Goal: Transaction & Acquisition: Purchase product/service

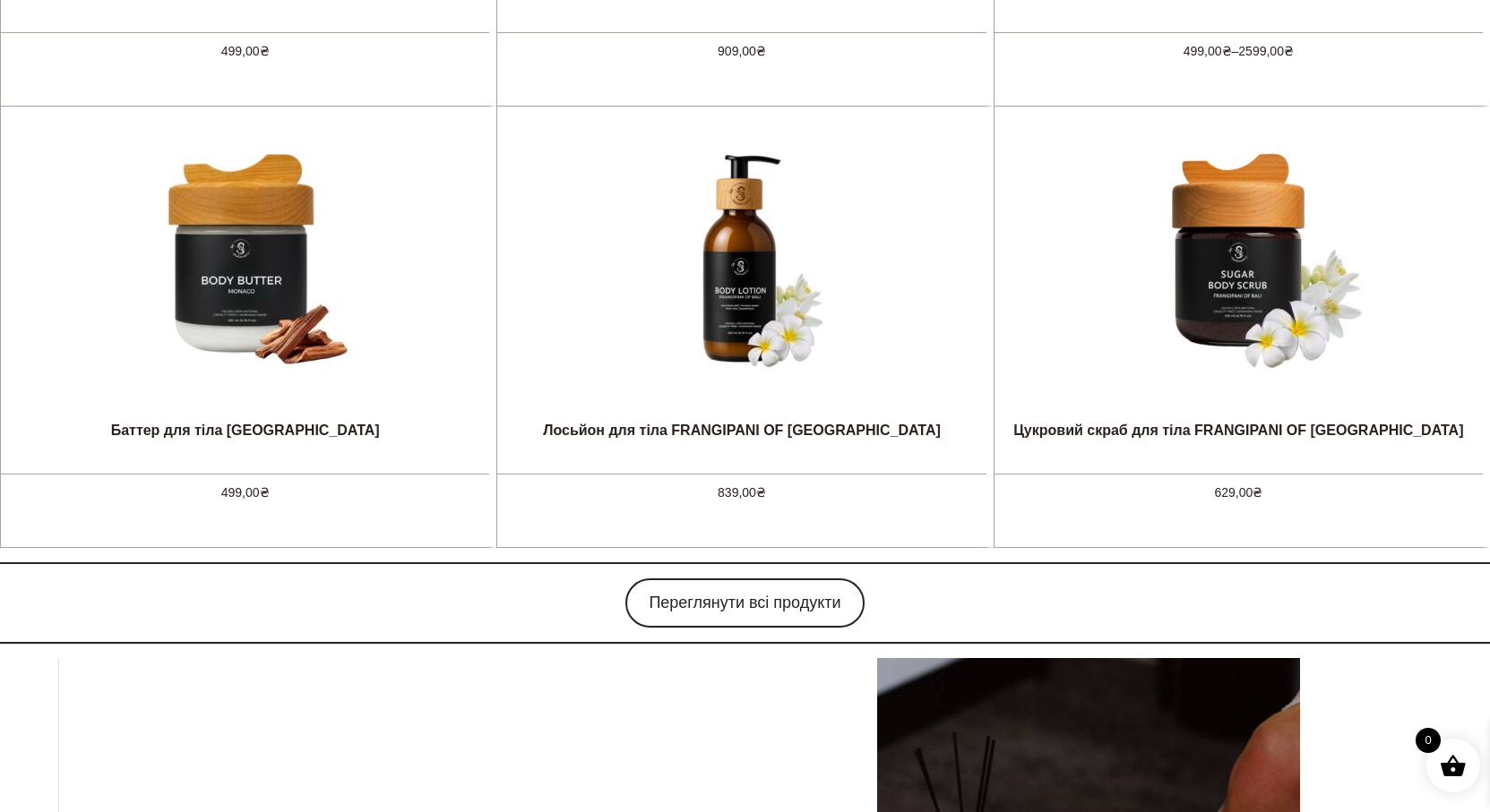
scroll to position [1791, 0]
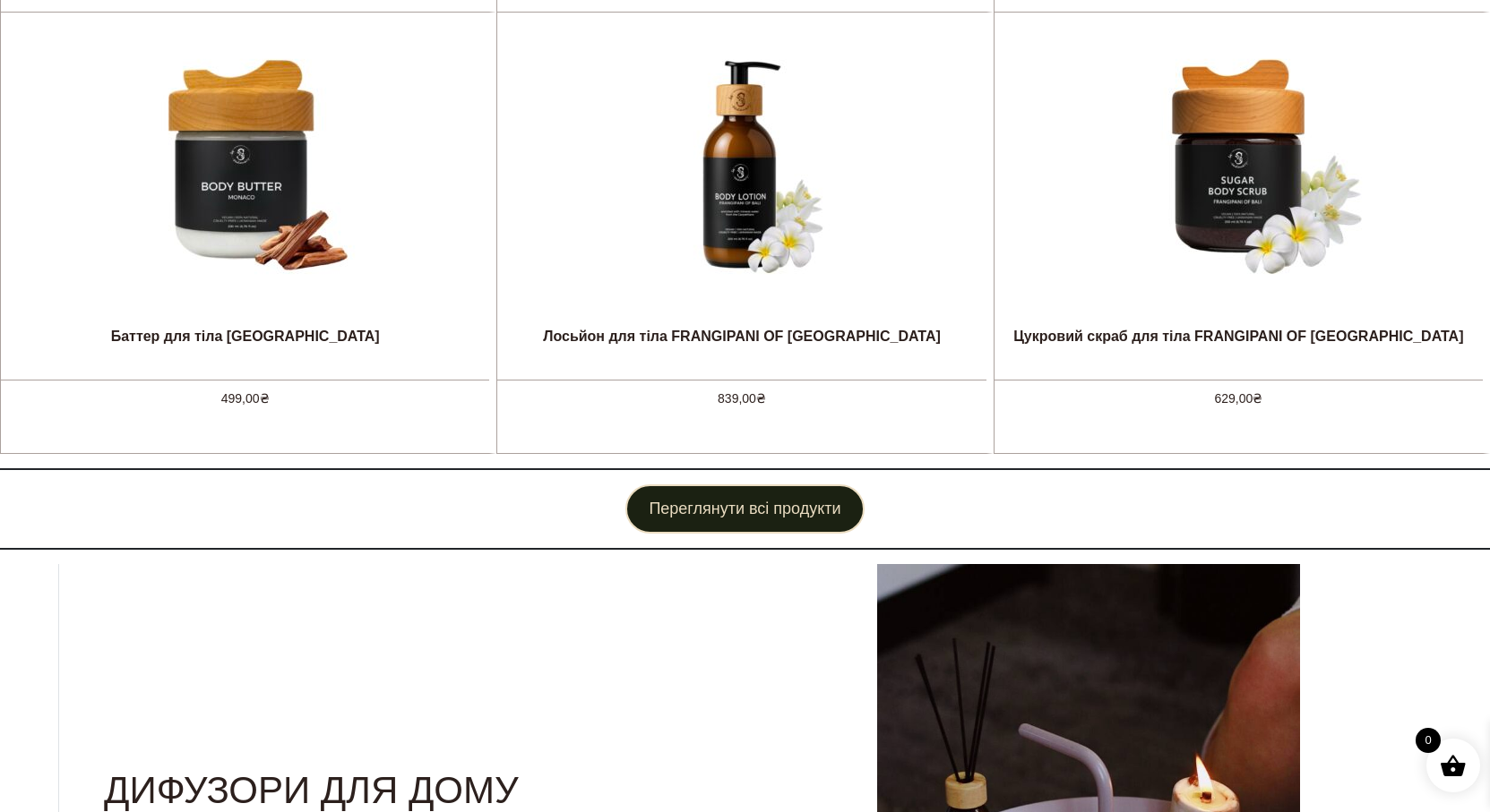
click at [691, 518] on link "Переглянути всі продукти" at bounding box center [744, 509] width 239 height 49
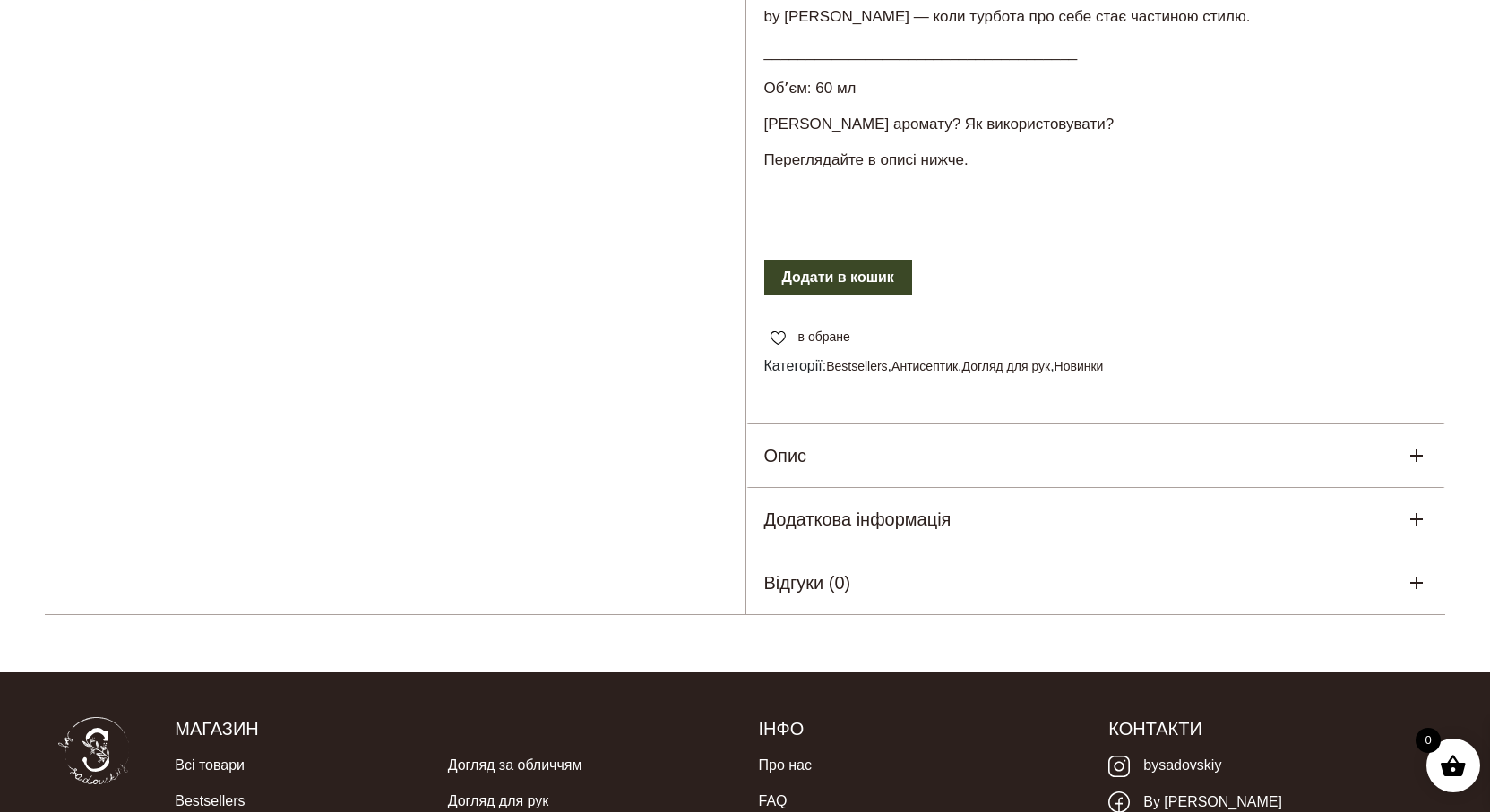
scroll to position [806, 0]
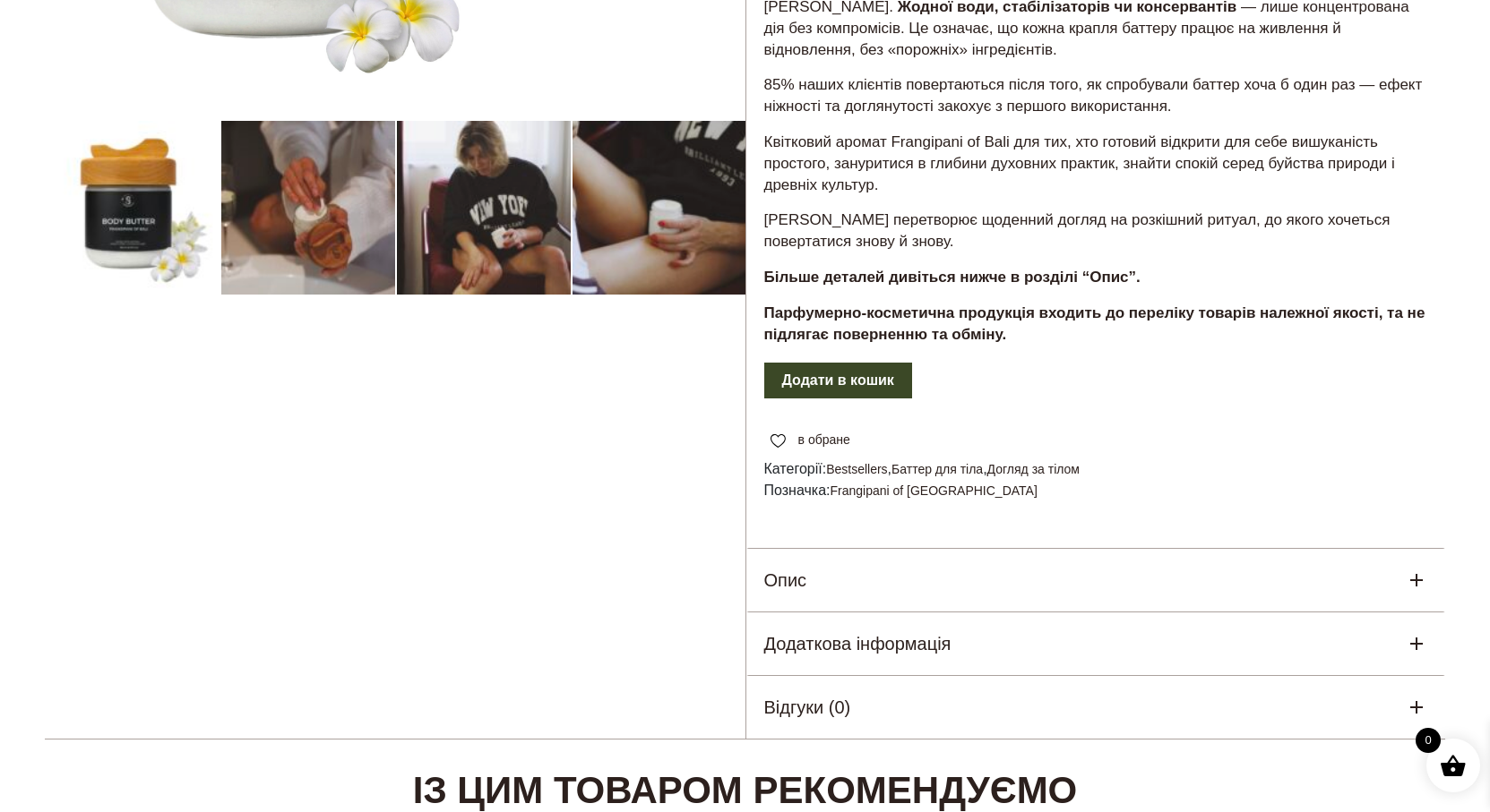
scroll to position [627, 0]
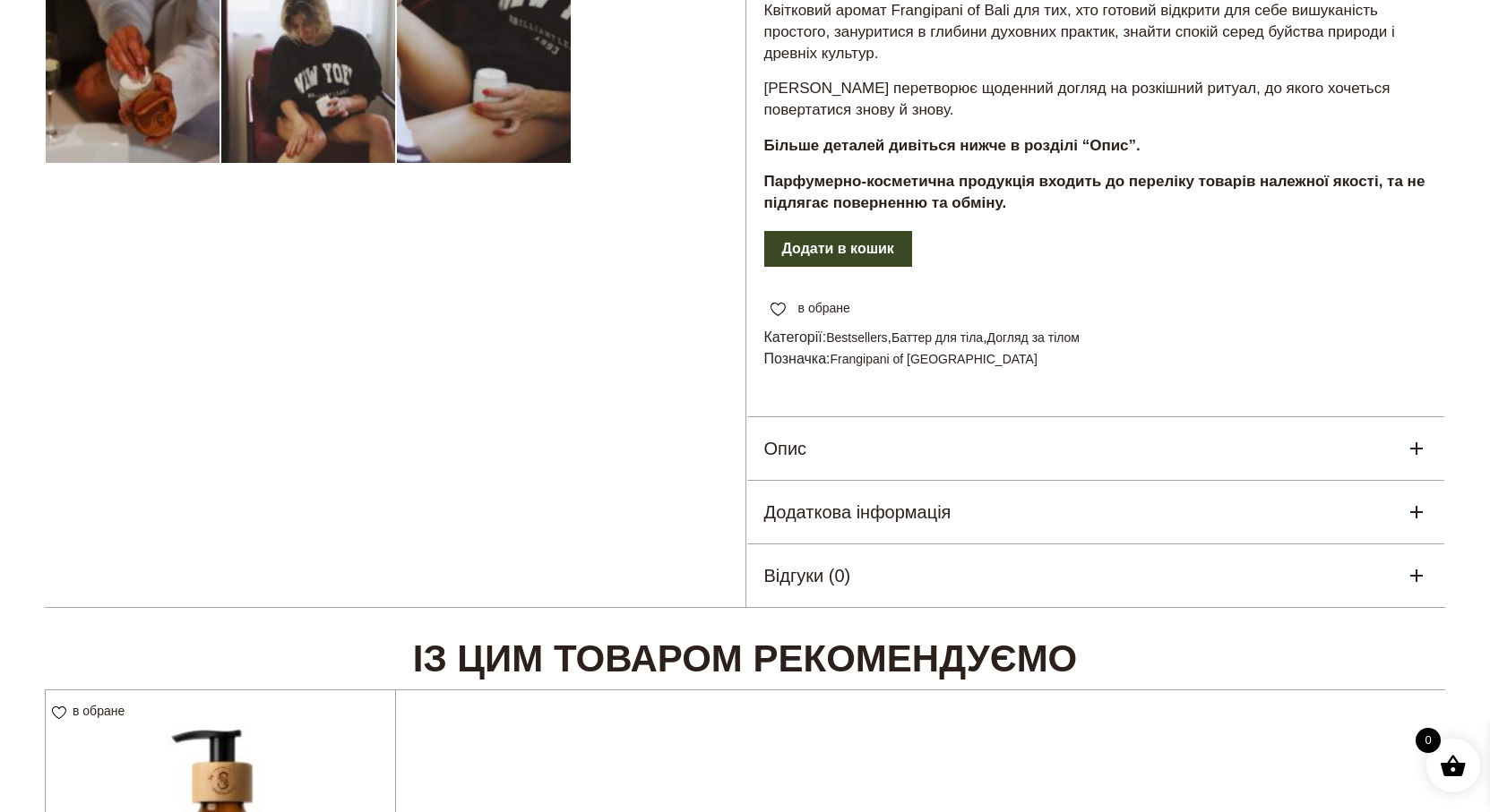
click at [824, 449] on div "Опис" at bounding box center [1095, 449] width 700 height 62
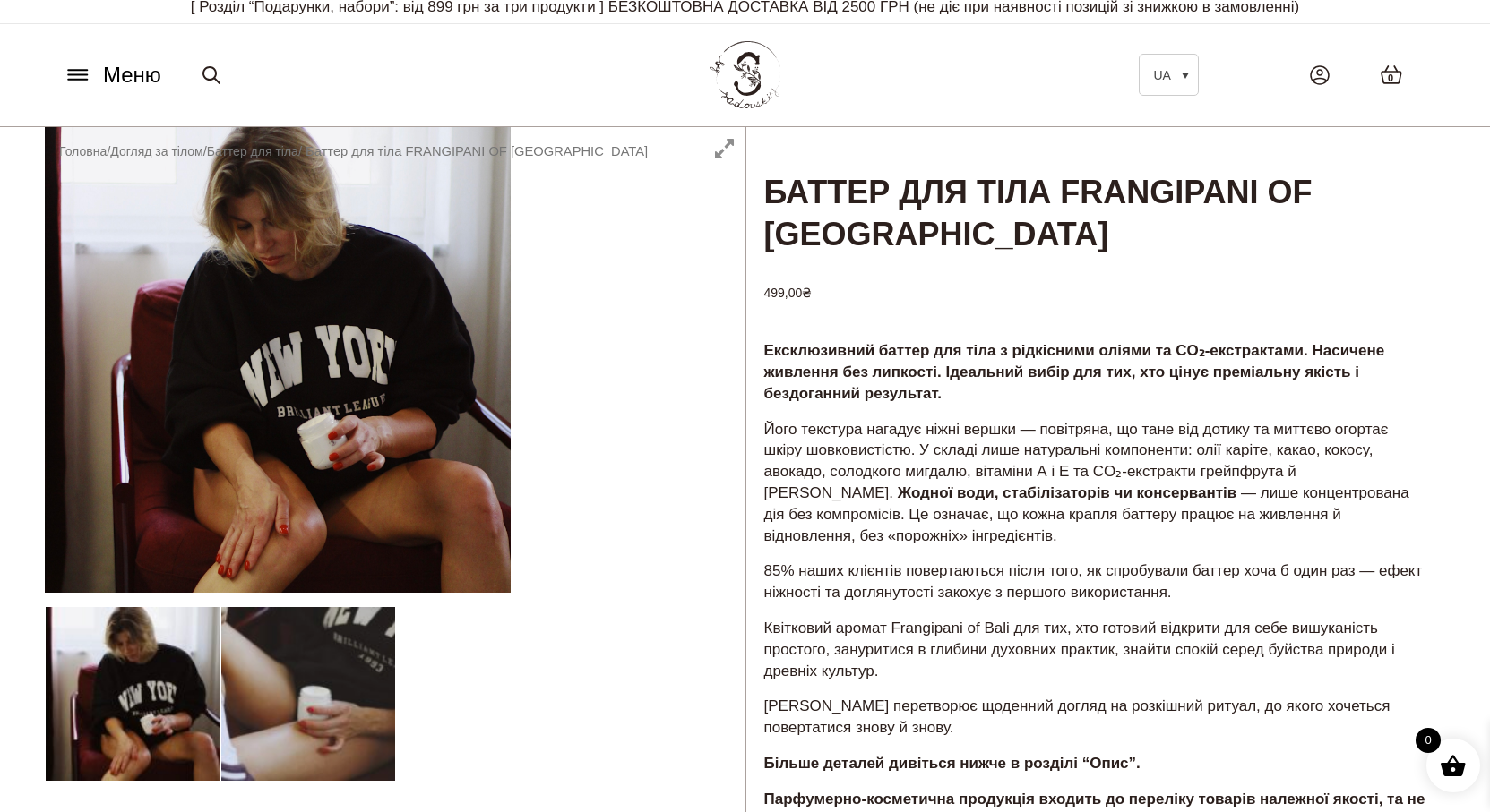
scroll to position [0, 0]
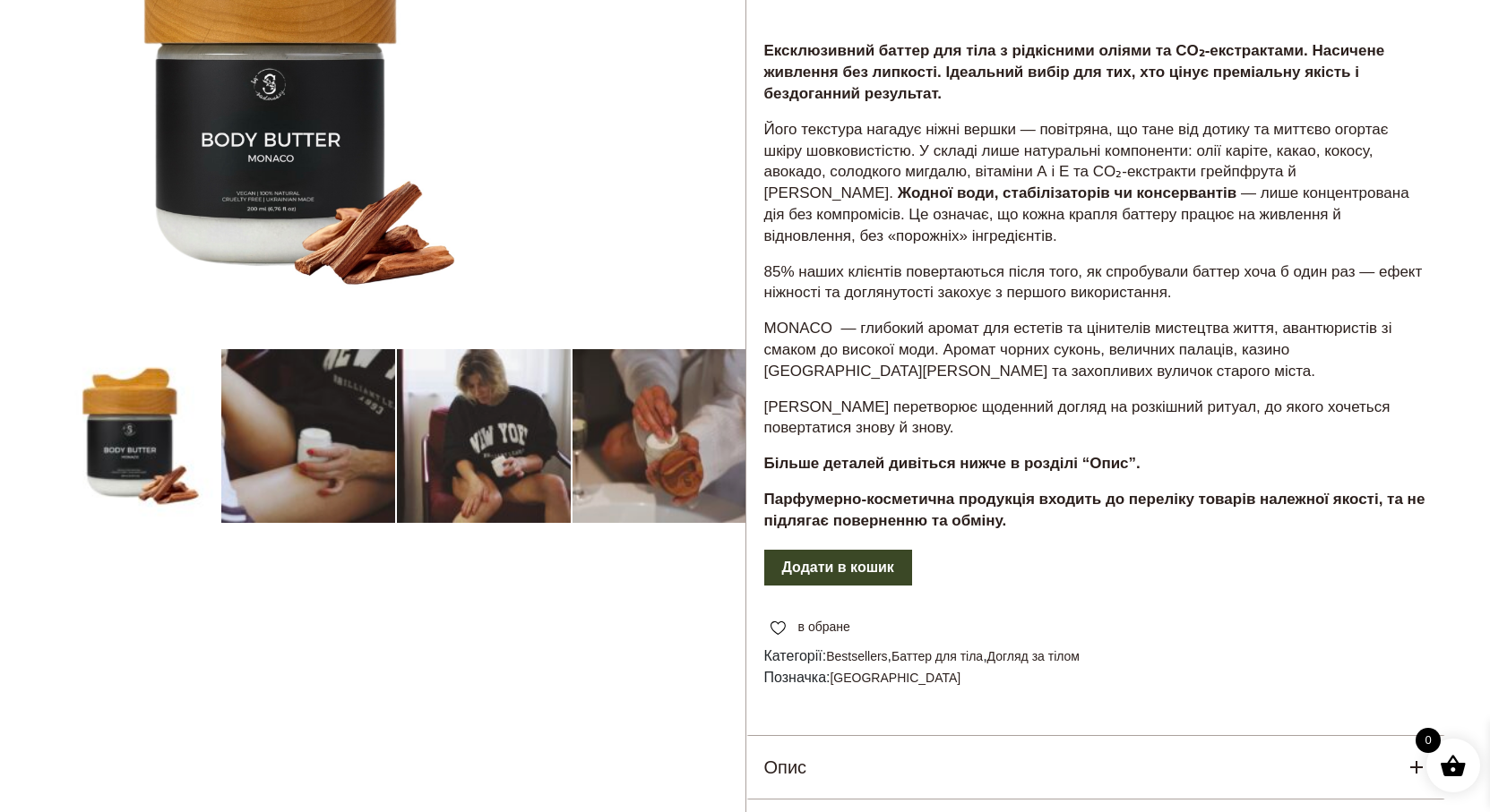
scroll to position [269, 0]
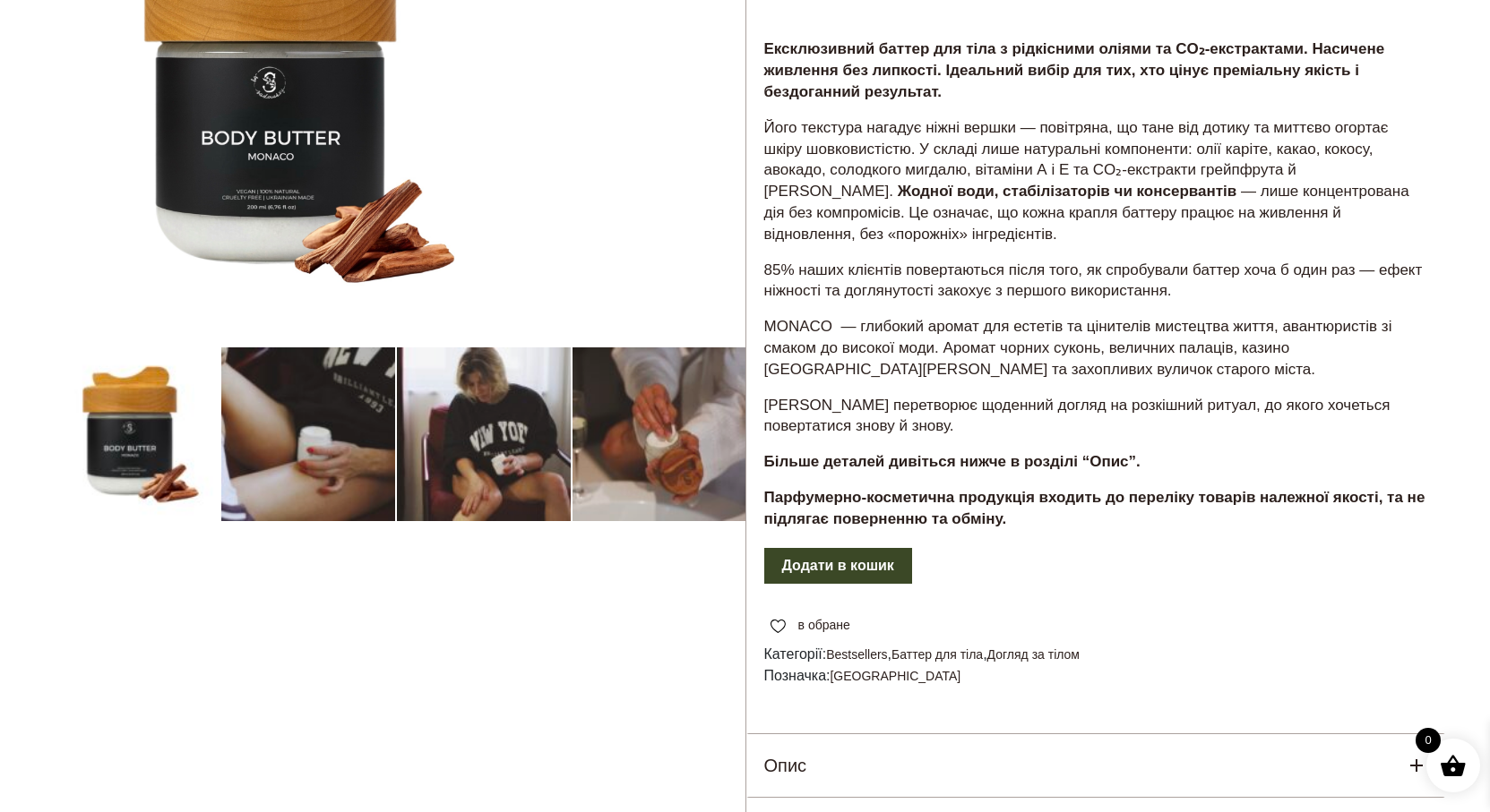
click at [117, 440] on div at bounding box center [395, 396] width 701 height 1057
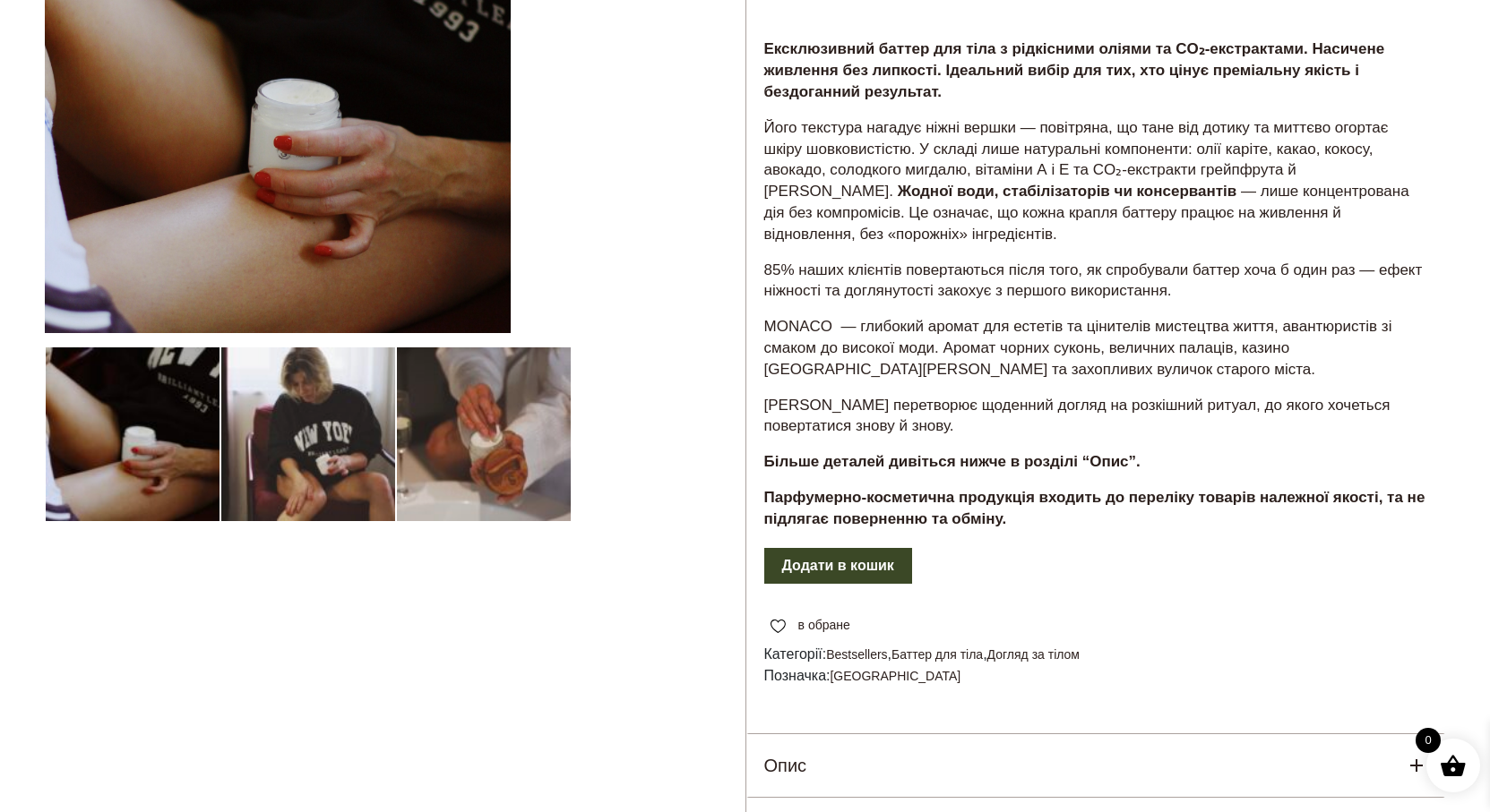
click at [332, 461] on div at bounding box center [395, 396] width 701 height 1057
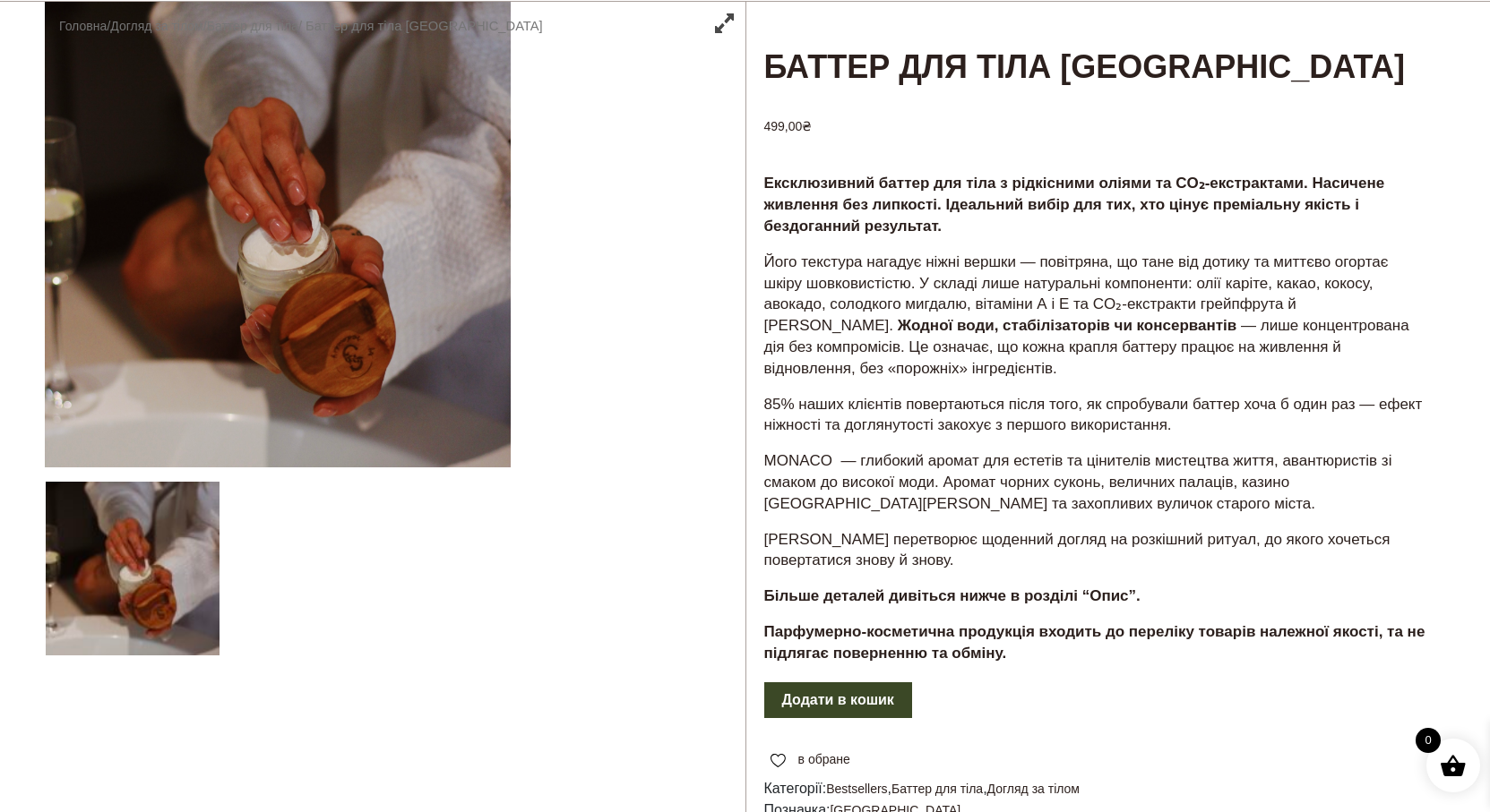
scroll to position [0, 0]
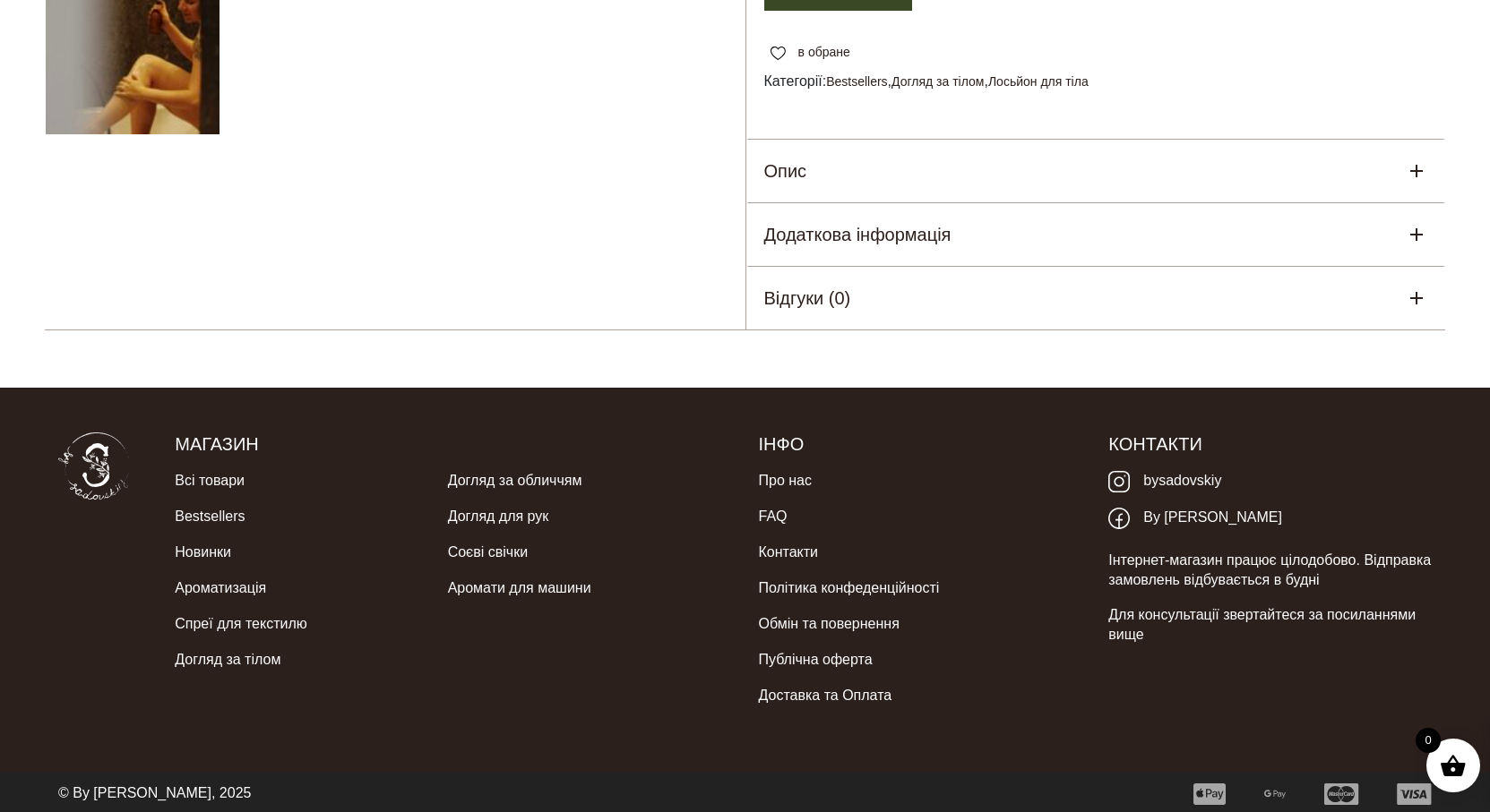
scroll to position [660, 0]
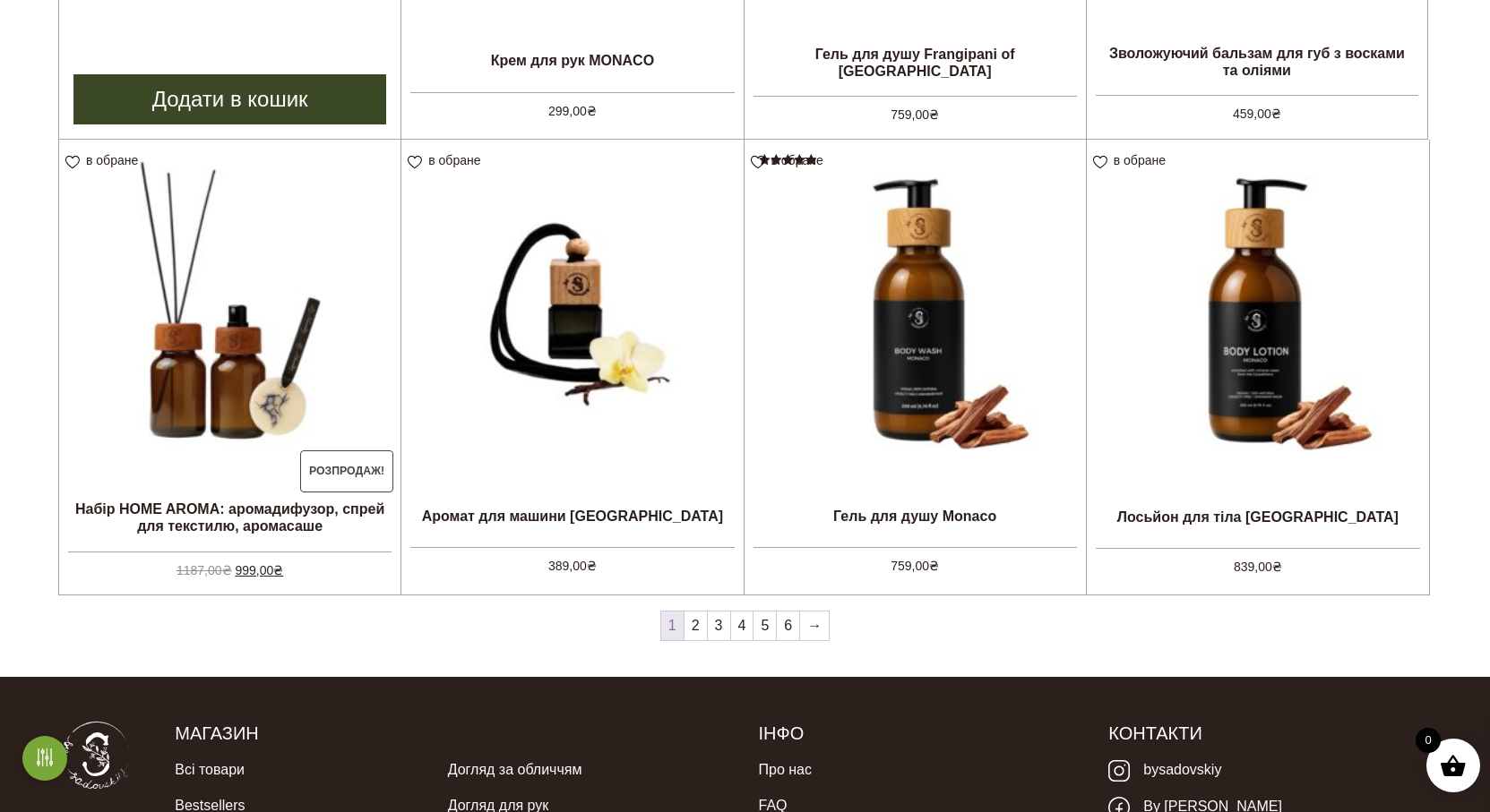
scroll to position [1612, 0]
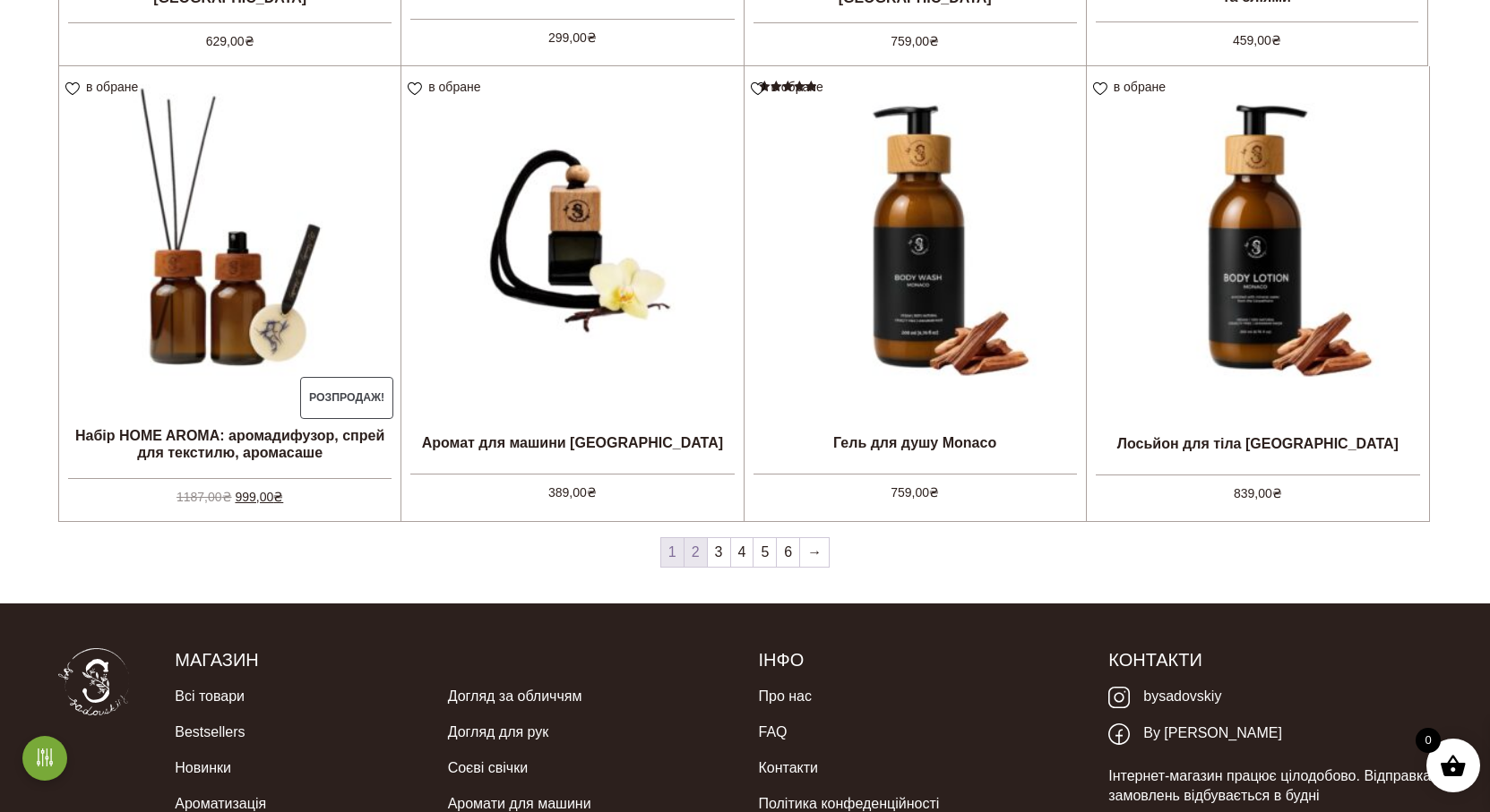
click at [700, 555] on link "2" at bounding box center [696, 553] width 23 height 28
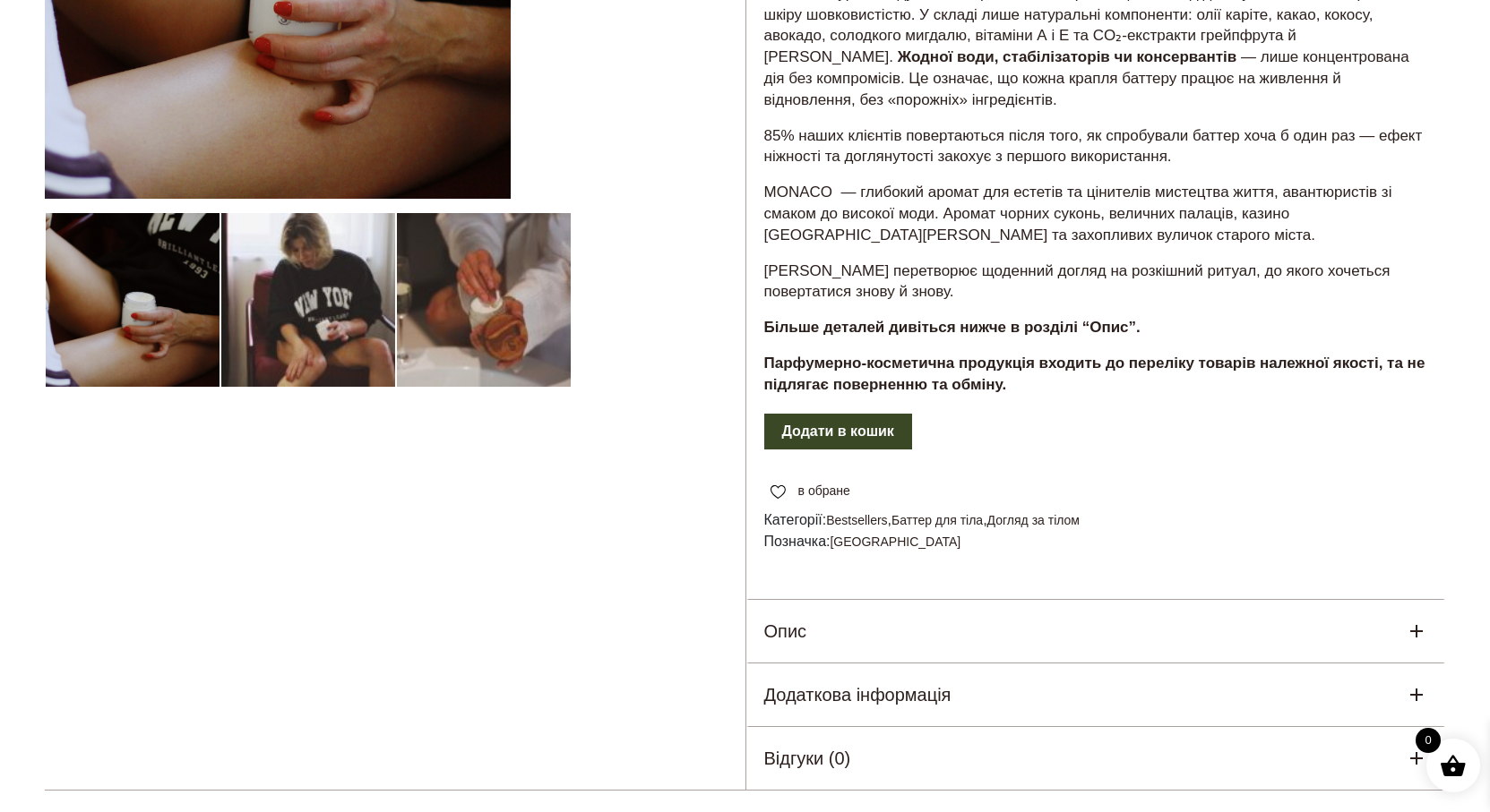
scroll to position [448, 0]
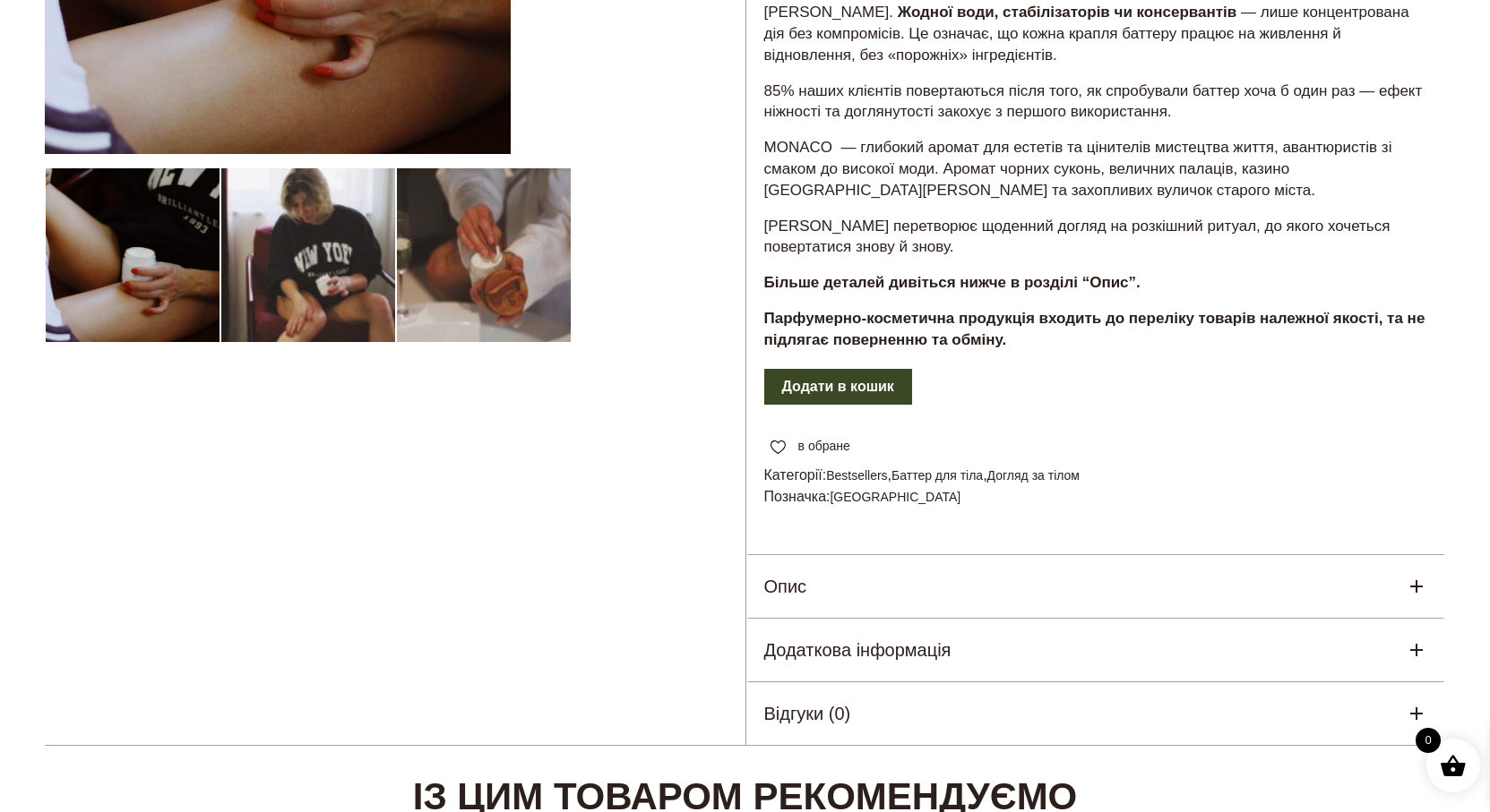
click at [909, 591] on div "Опис" at bounding box center [1095, 587] width 700 height 62
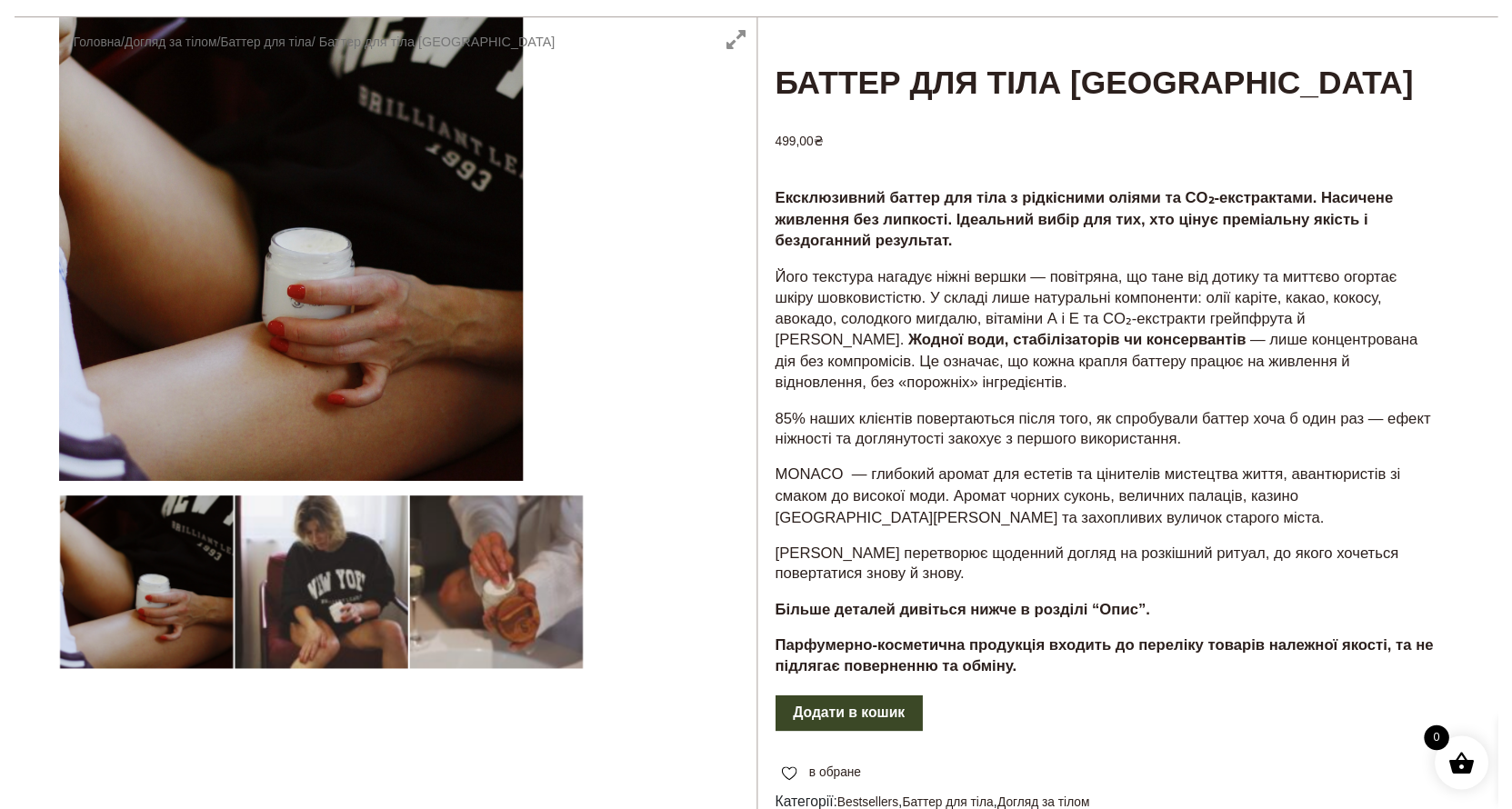
scroll to position [0, 0]
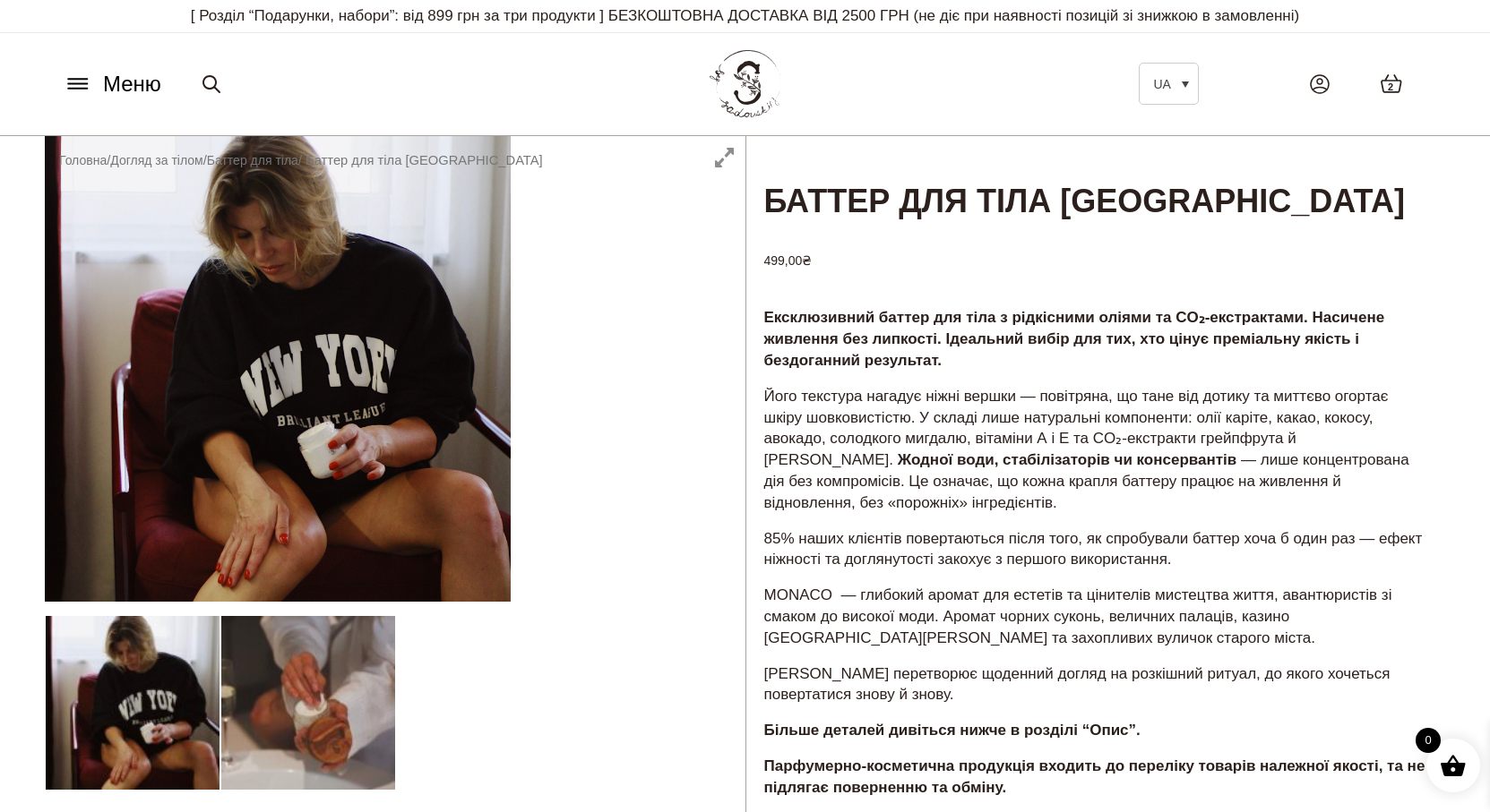
click at [84, 79] on icon at bounding box center [78, 79] width 19 height 0
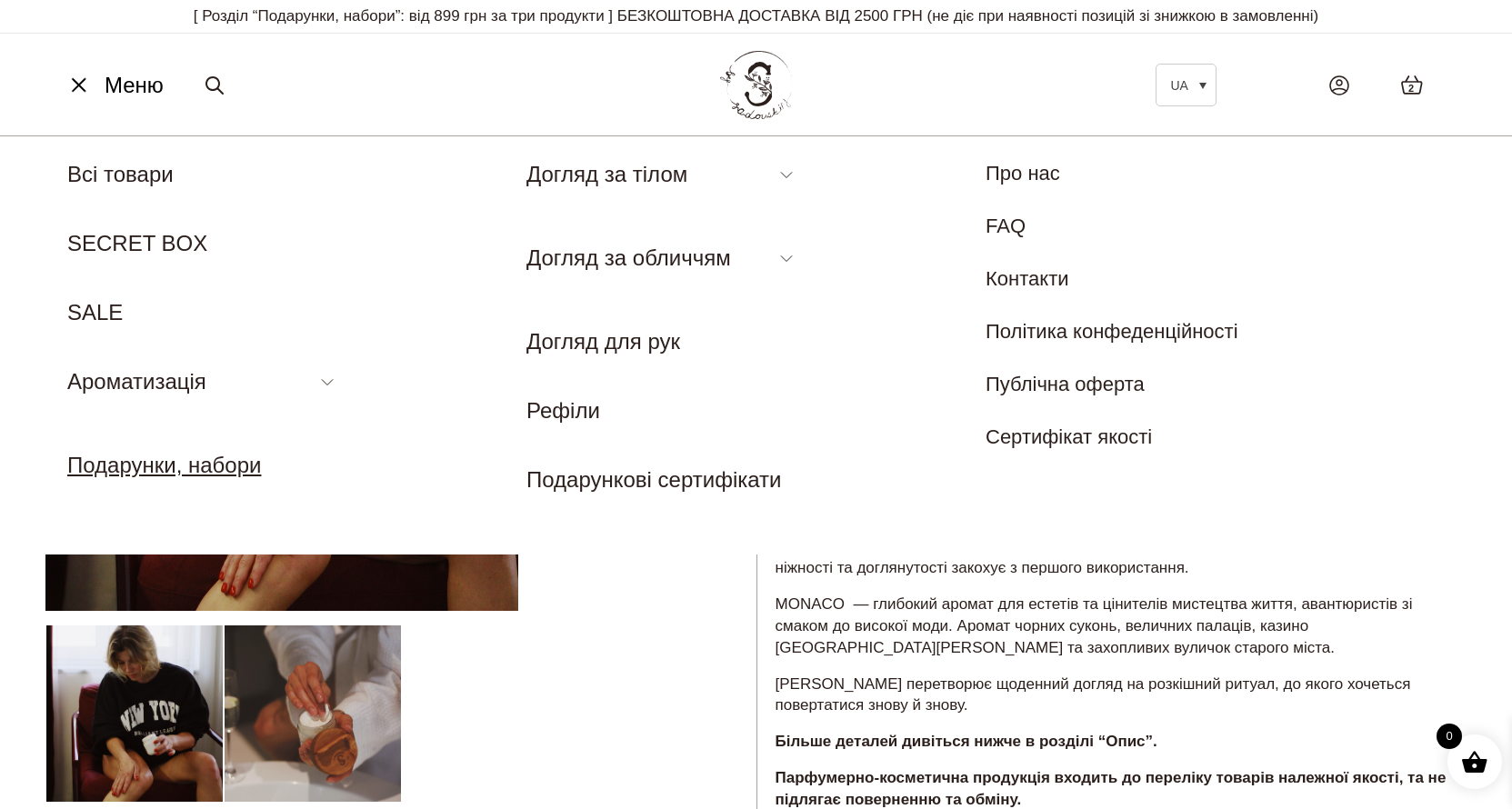
click at [118, 458] on link "Подарунки, набори" at bounding box center [164, 465] width 194 height 25
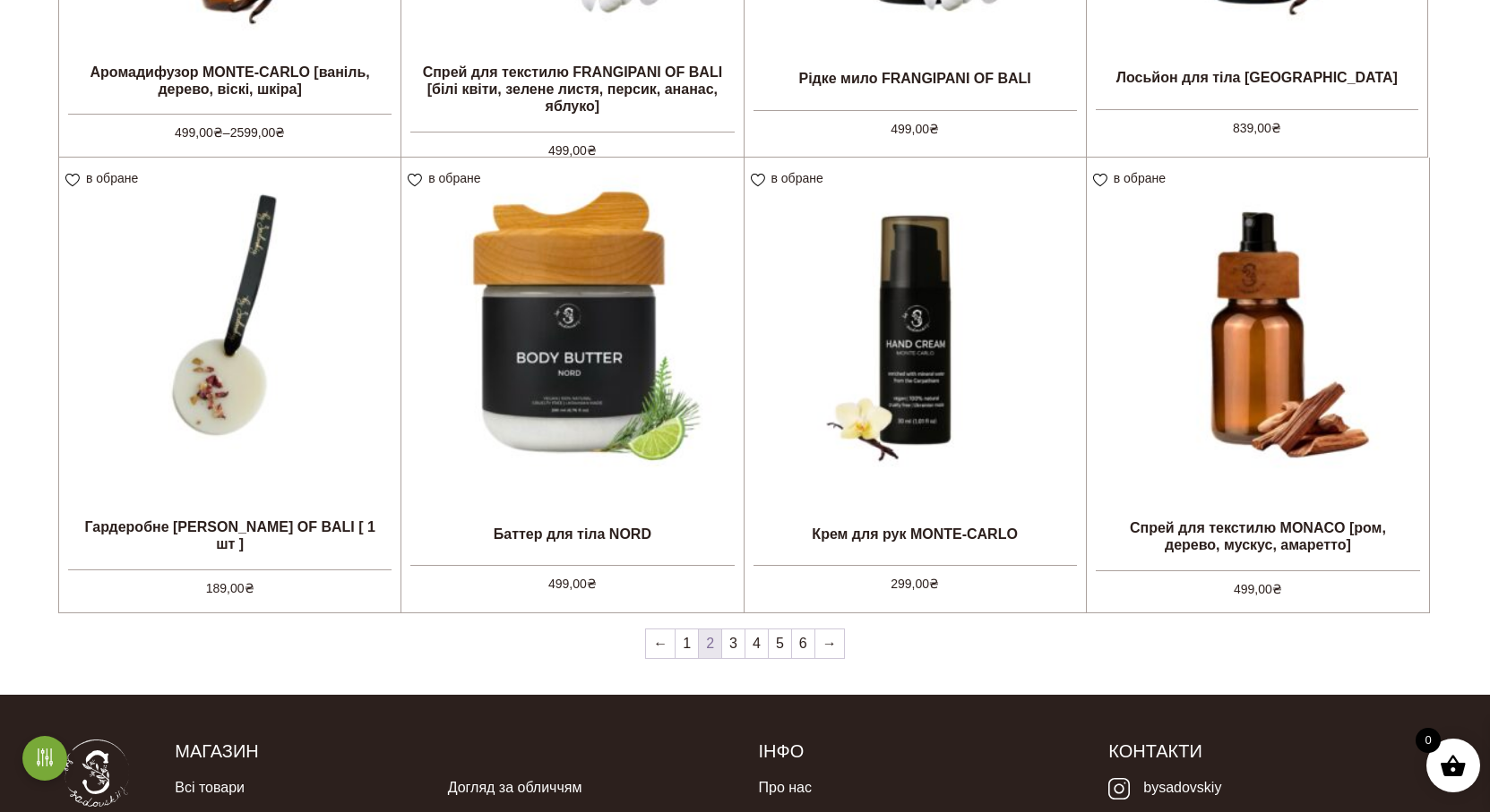
scroll to position [1523, 0]
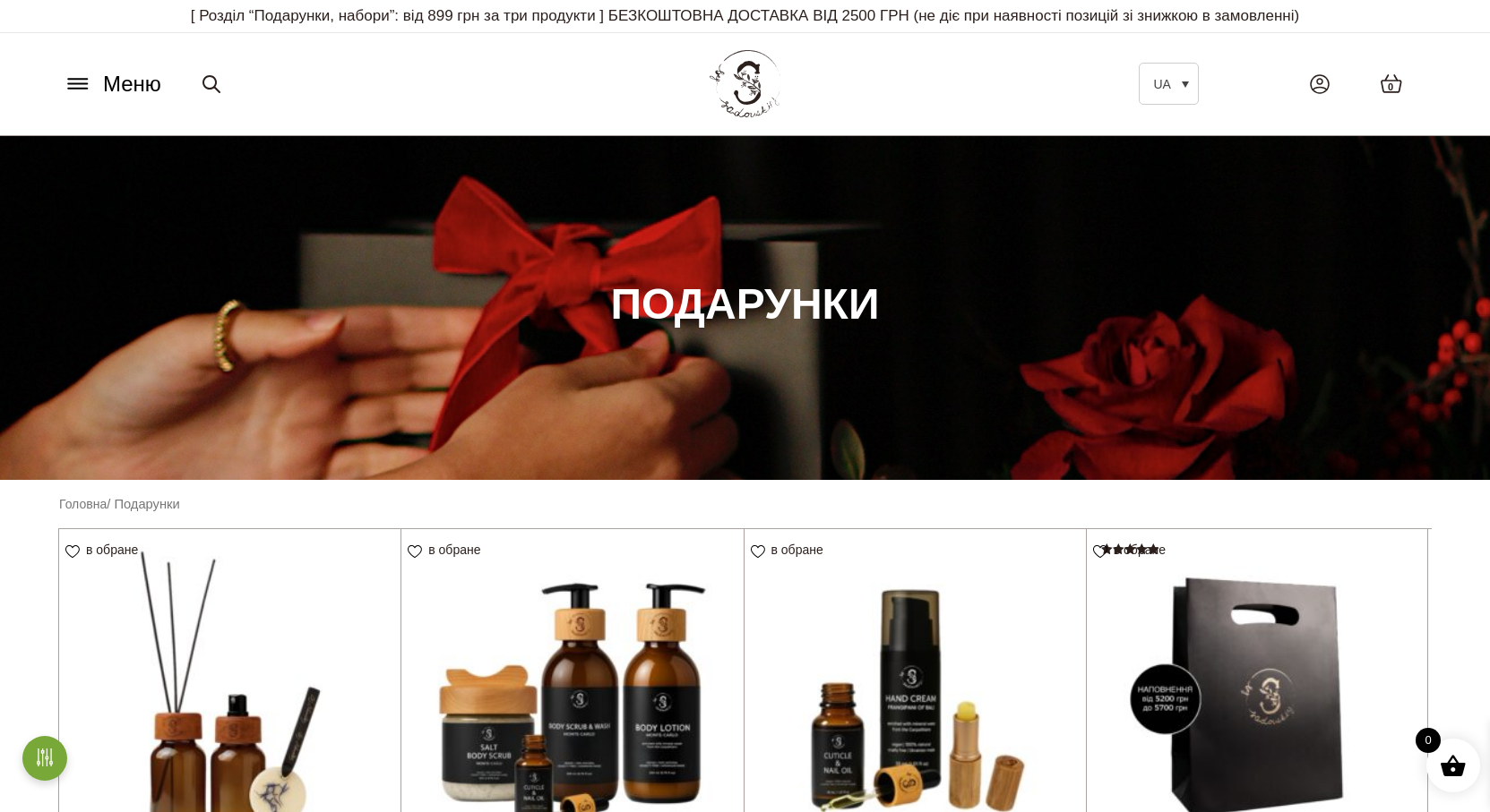
click at [215, 81] on icon at bounding box center [211, 83] width 16 height 16
click at [197, 55] on link at bounding box center [211, 84] width 28 height 59
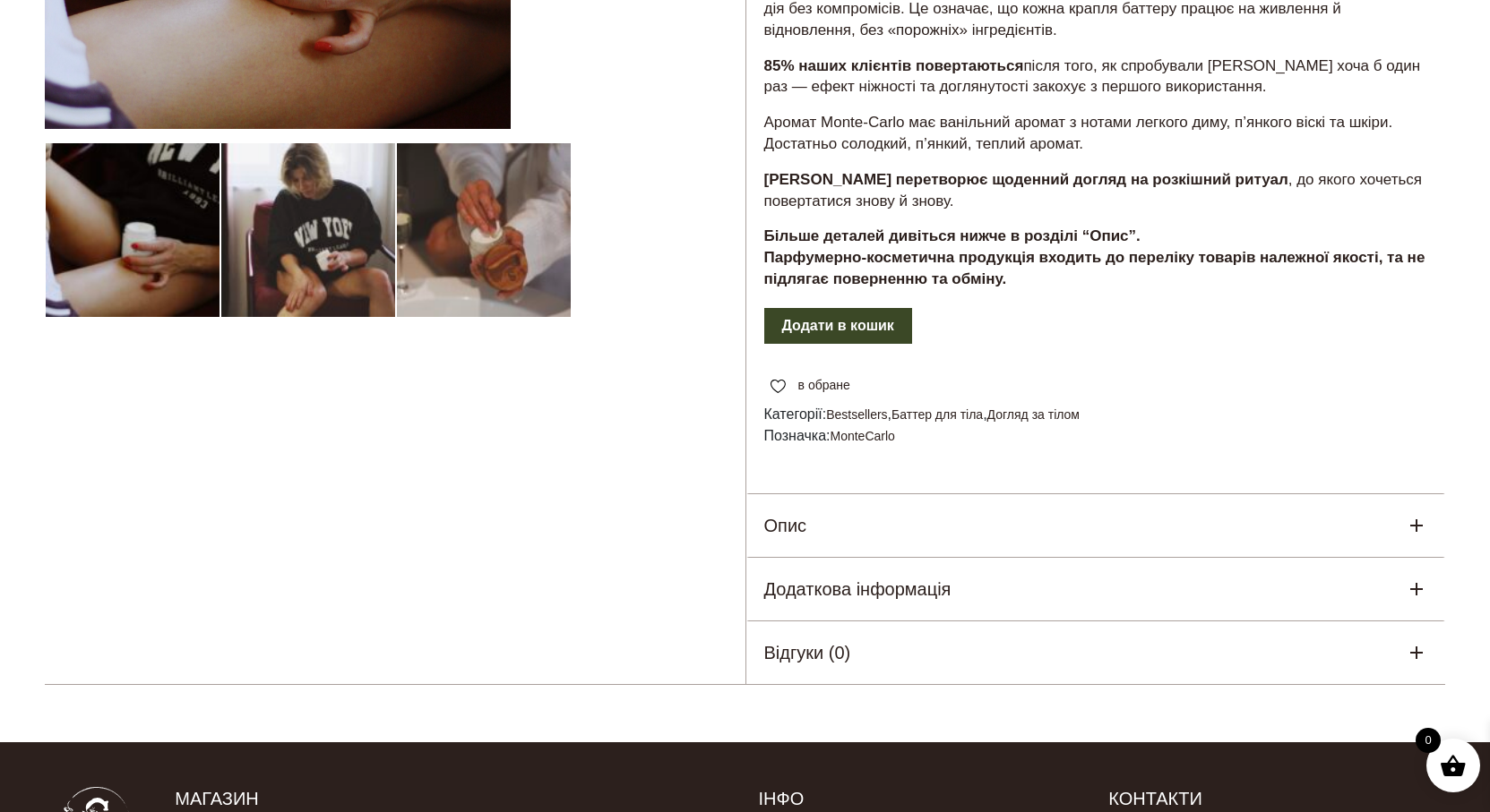
scroll to position [538, 0]
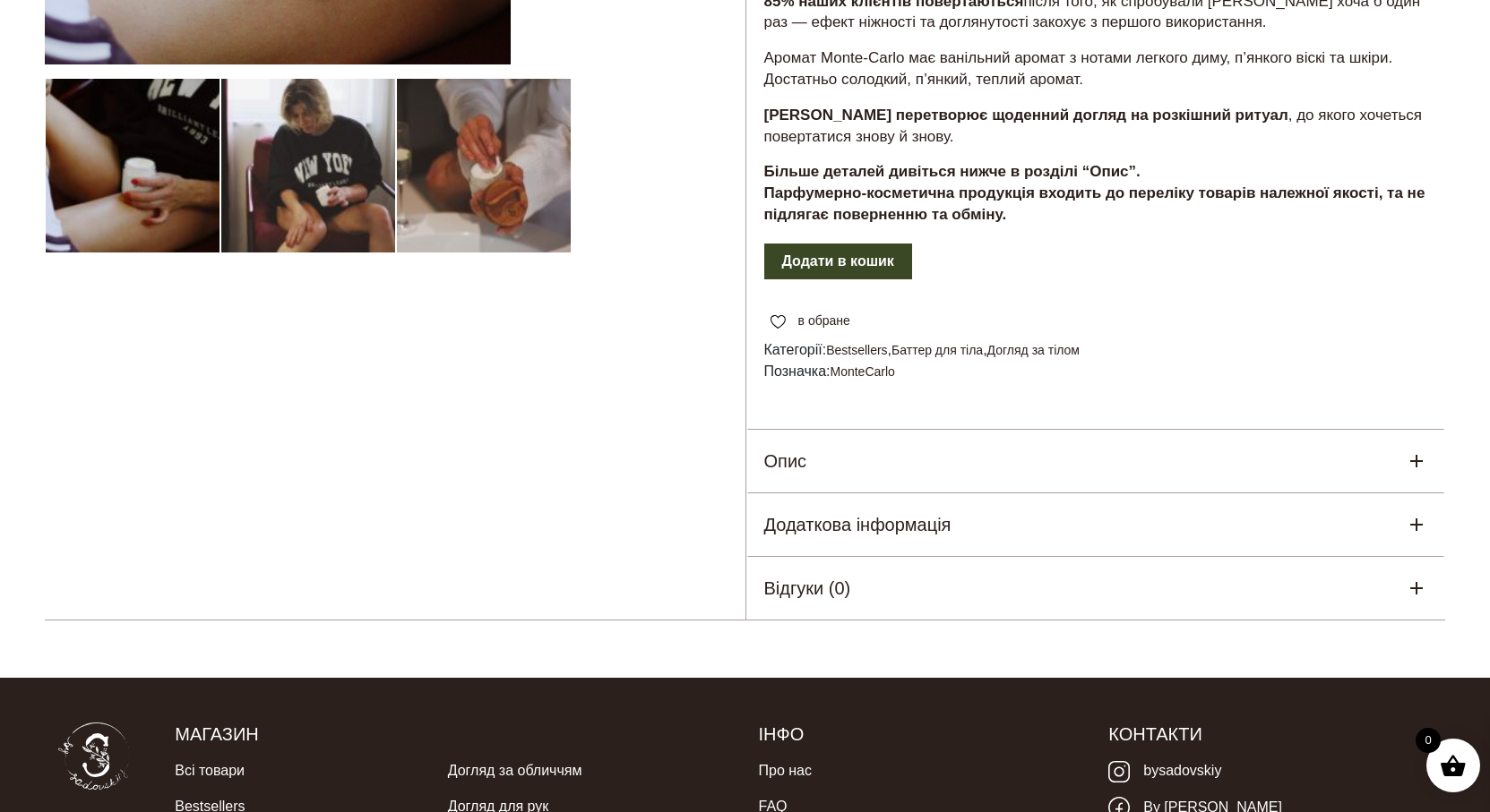
click at [839, 472] on div "Опис" at bounding box center [1095, 461] width 700 height 62
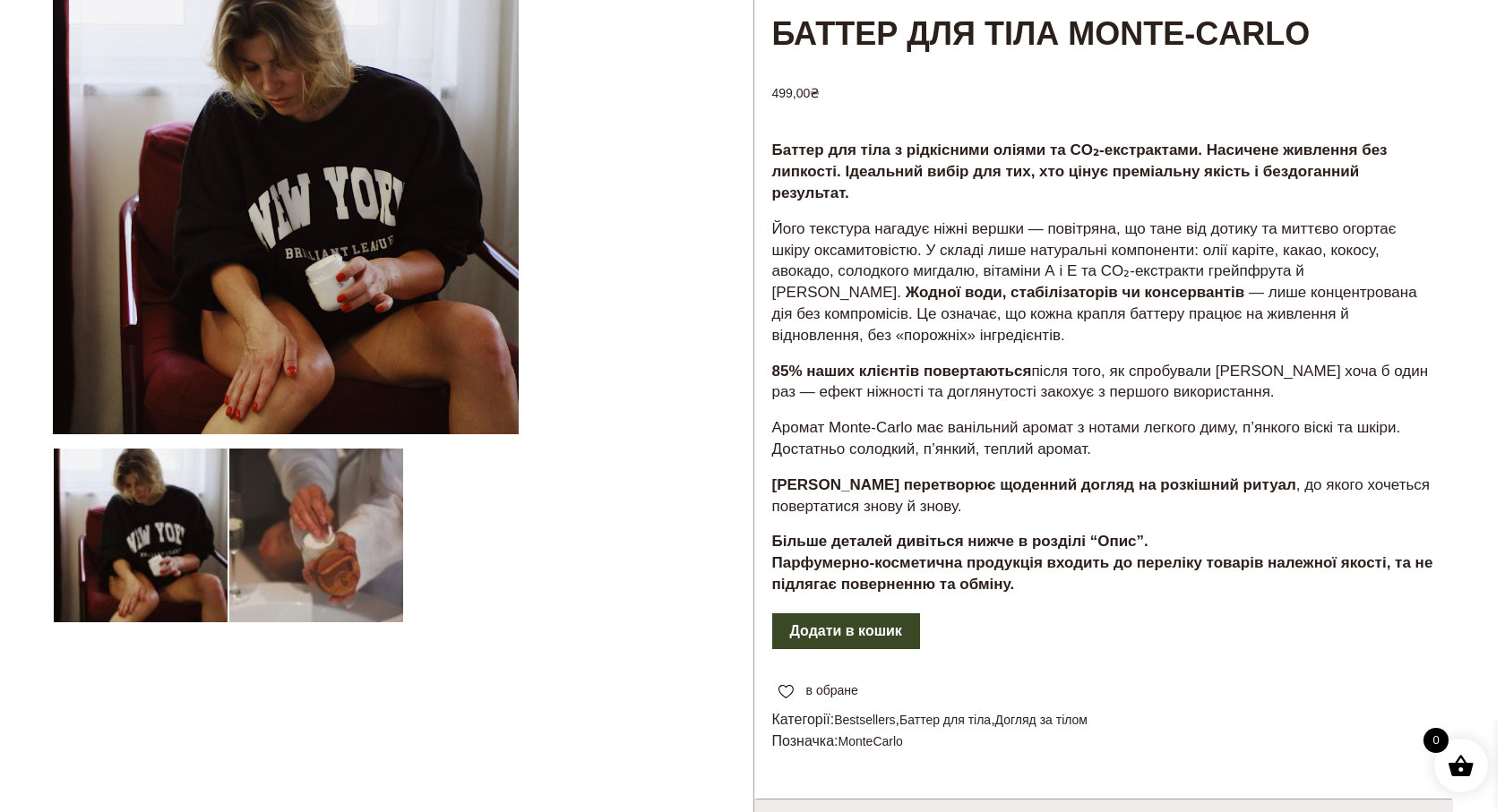
scroll to position [358, 0]
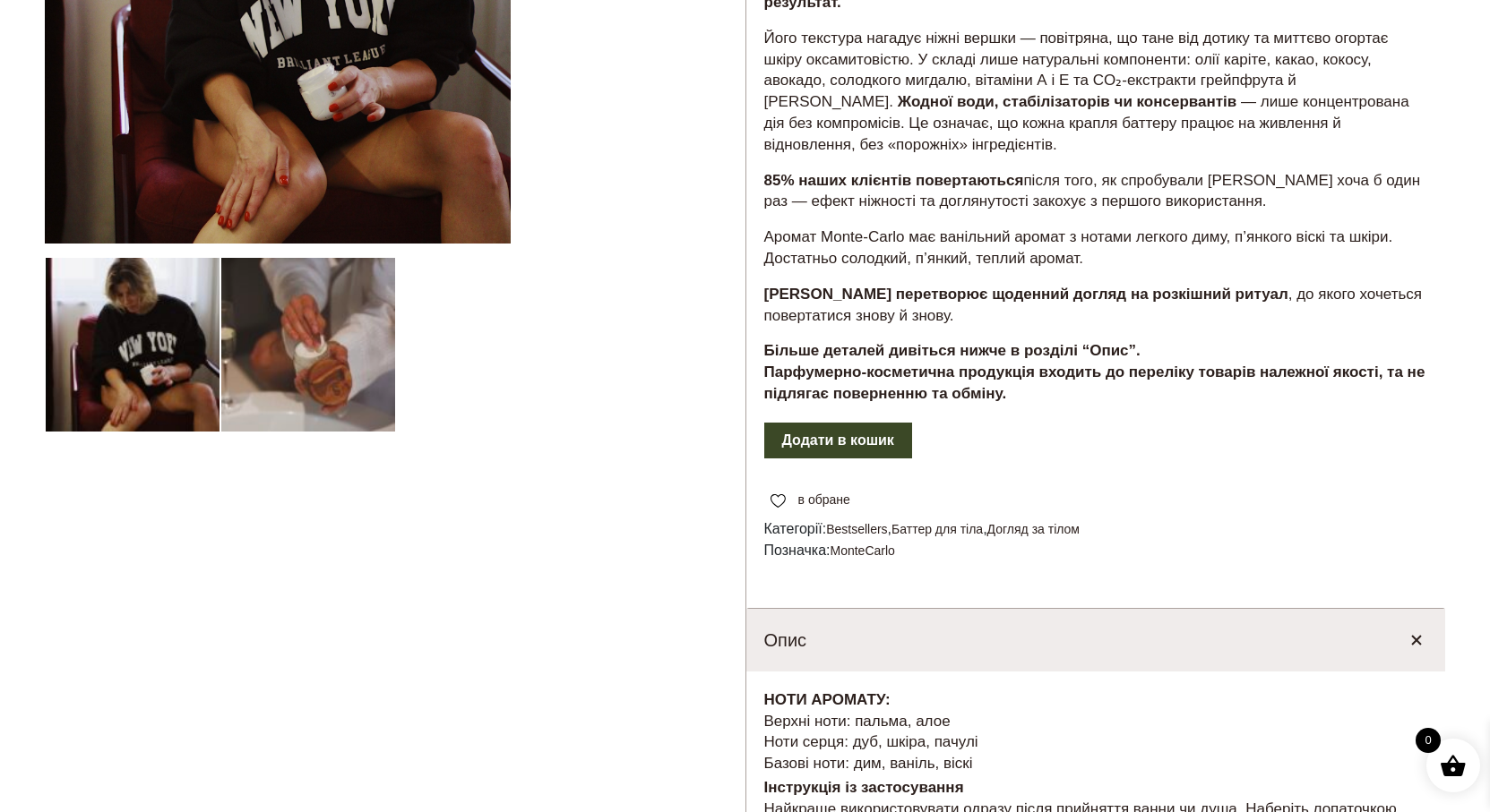
click at [883, 444] on button "Додати в кошик" at bounding box center [838, 441] width 148 height 36
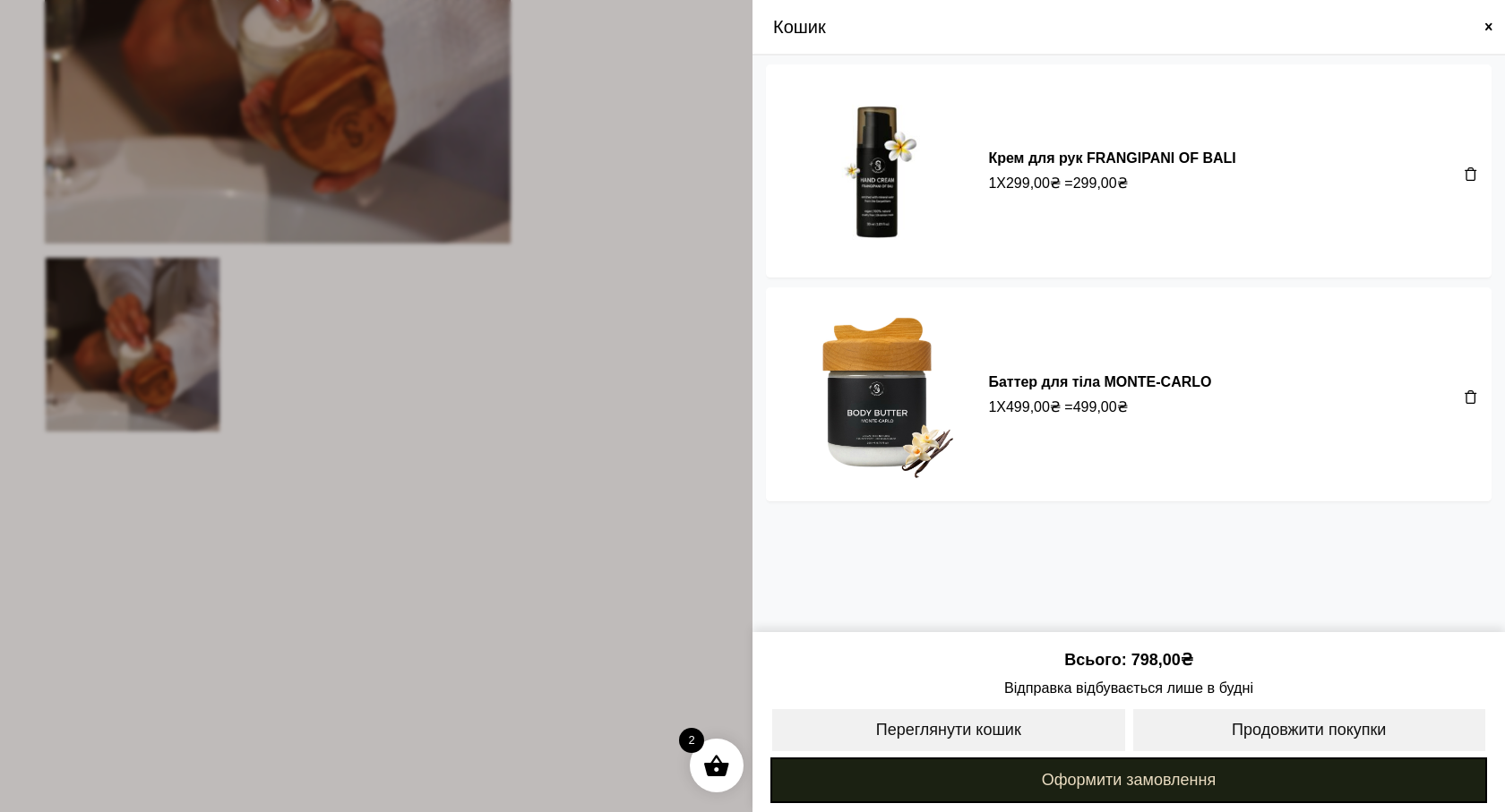
click at [1155, 770] on link "Оформити замовлення" at bounding box center [1128, 780] width 717 height 45
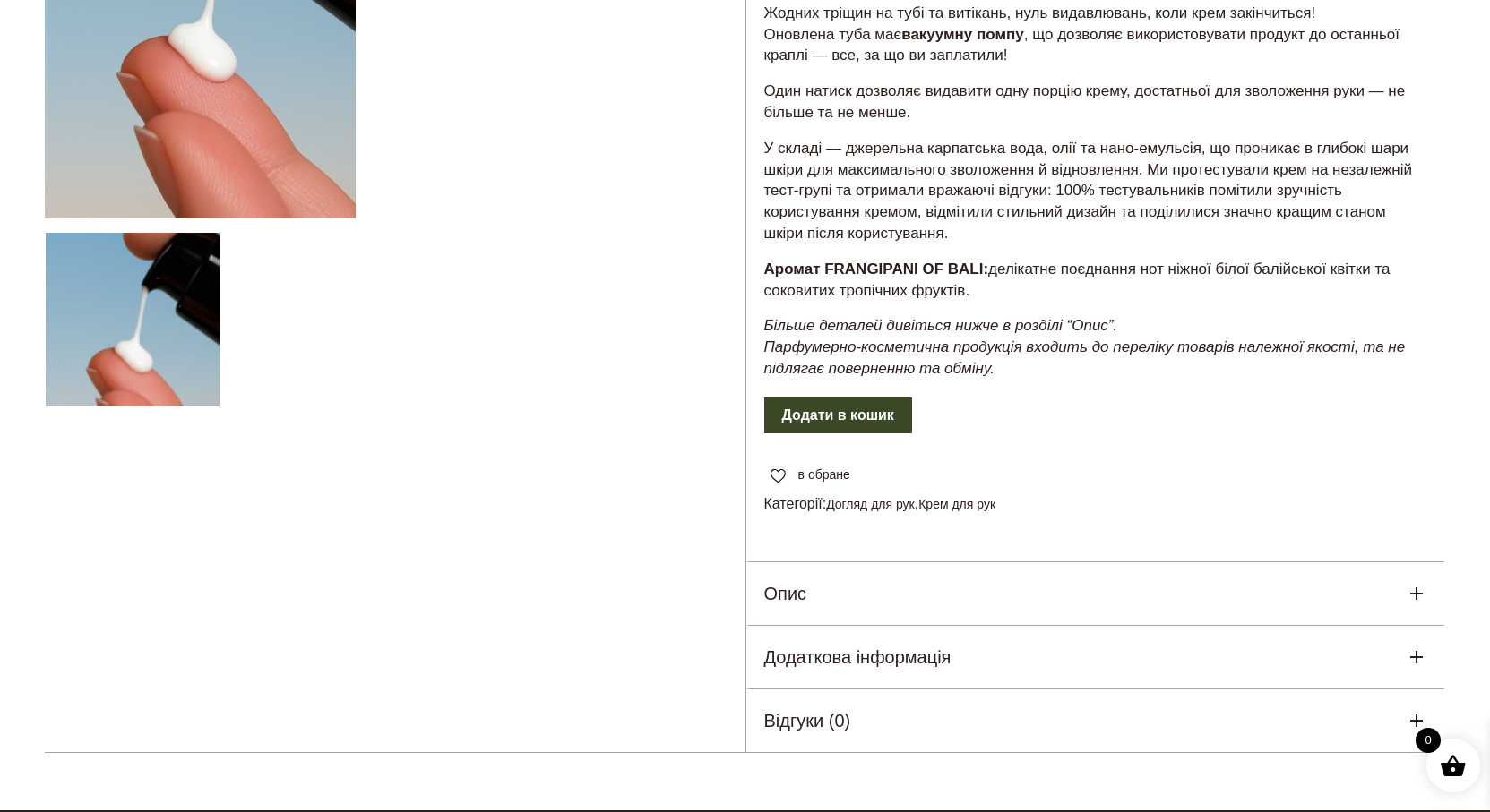
scroll to position [448, 0]
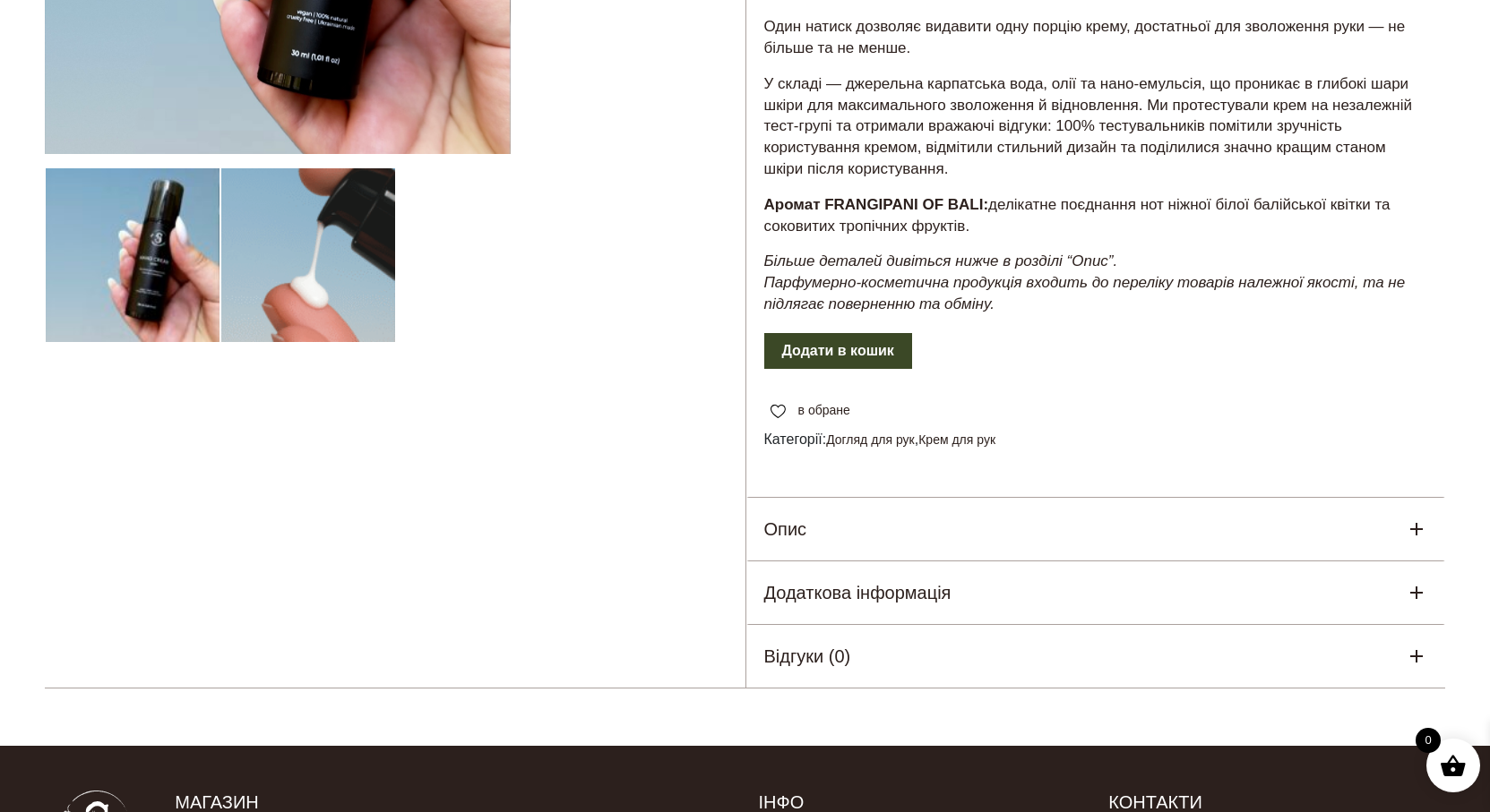
click at [822, 530] on div "Опис" at bounding box center [1095, 529] width 700 height 62
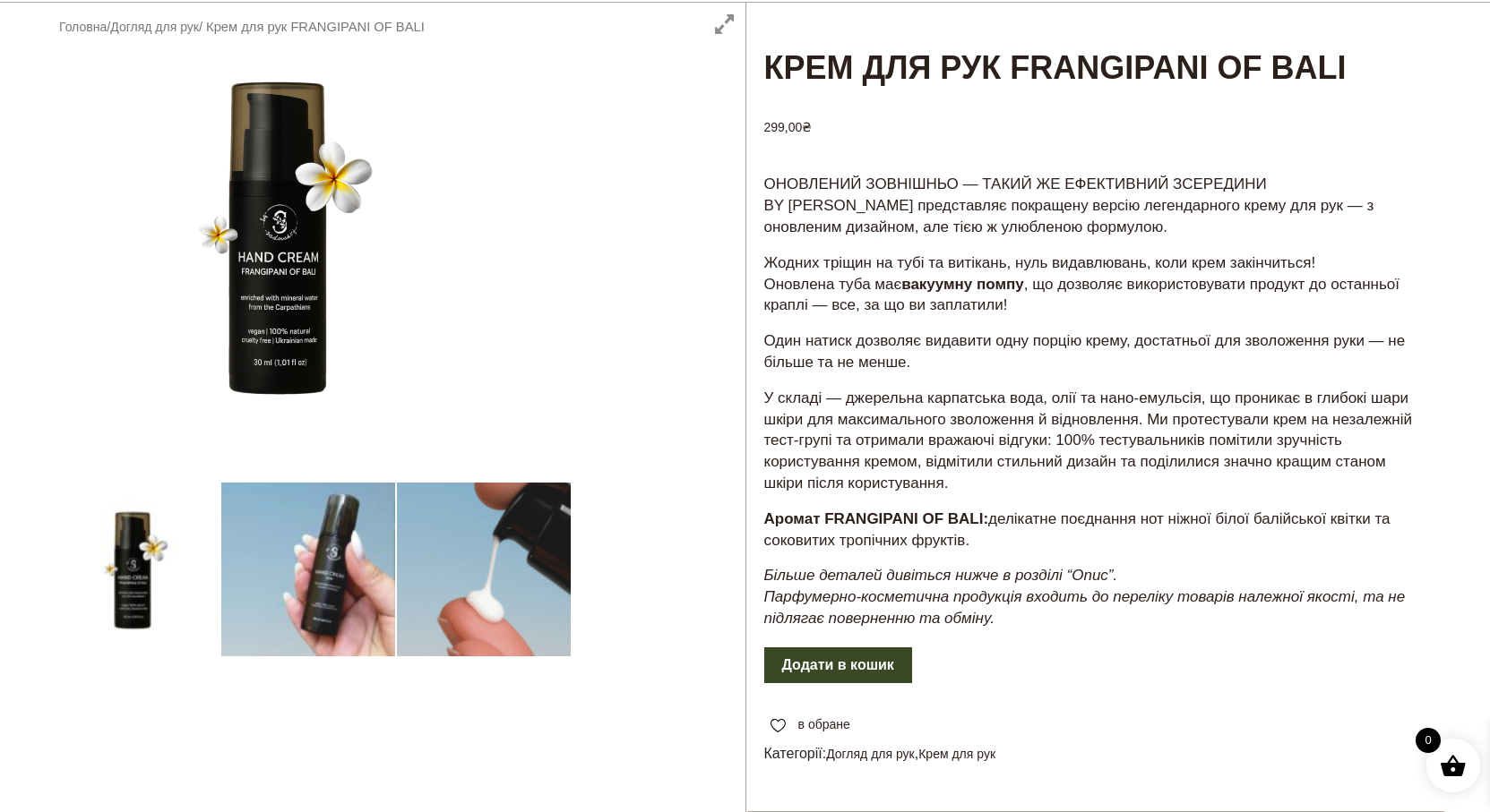
scroll to position [90, 0]
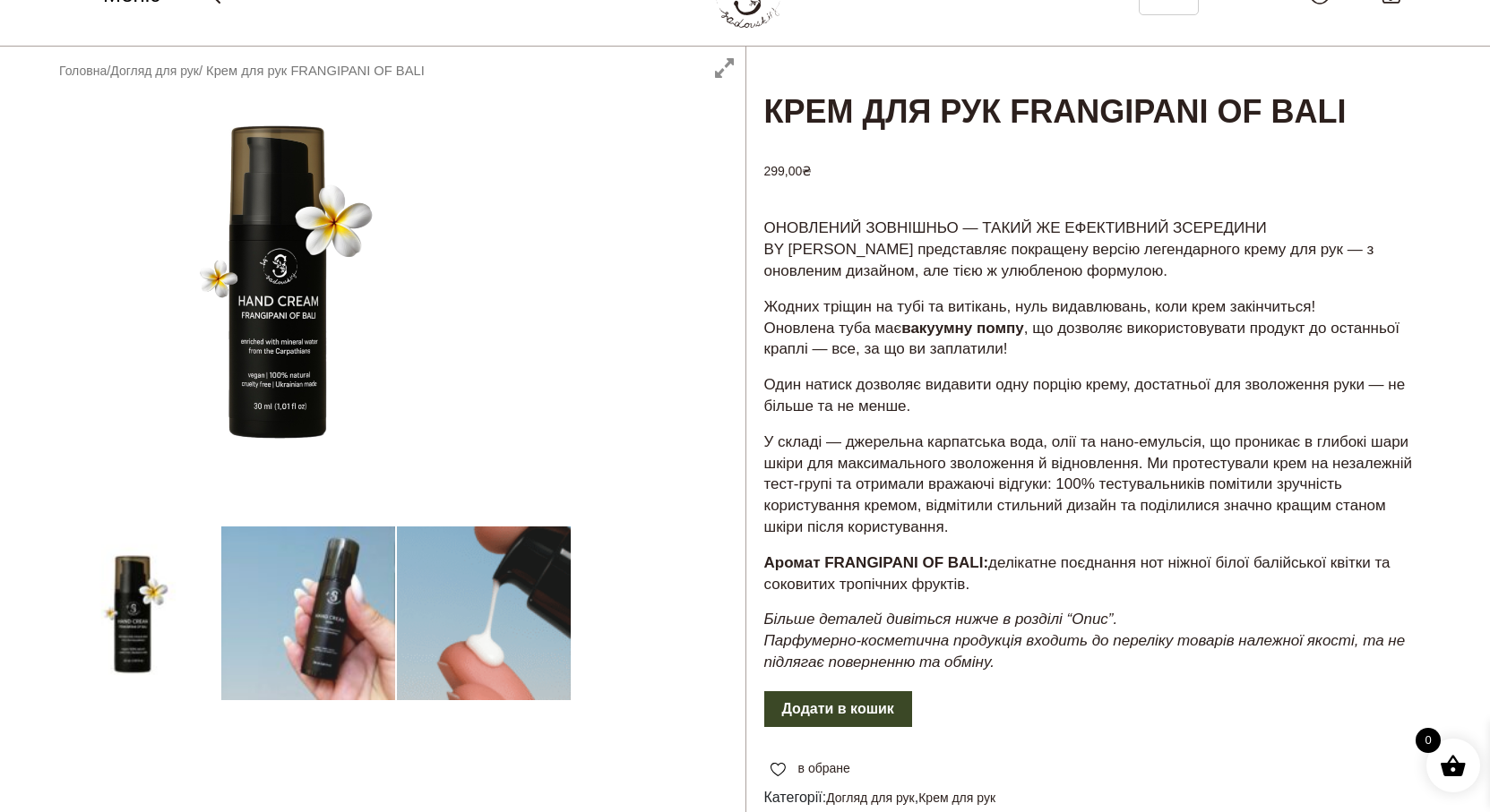
click at [830, 701] on button "Додати в кошик" at bounding box center [838, 709] width 148 height 36
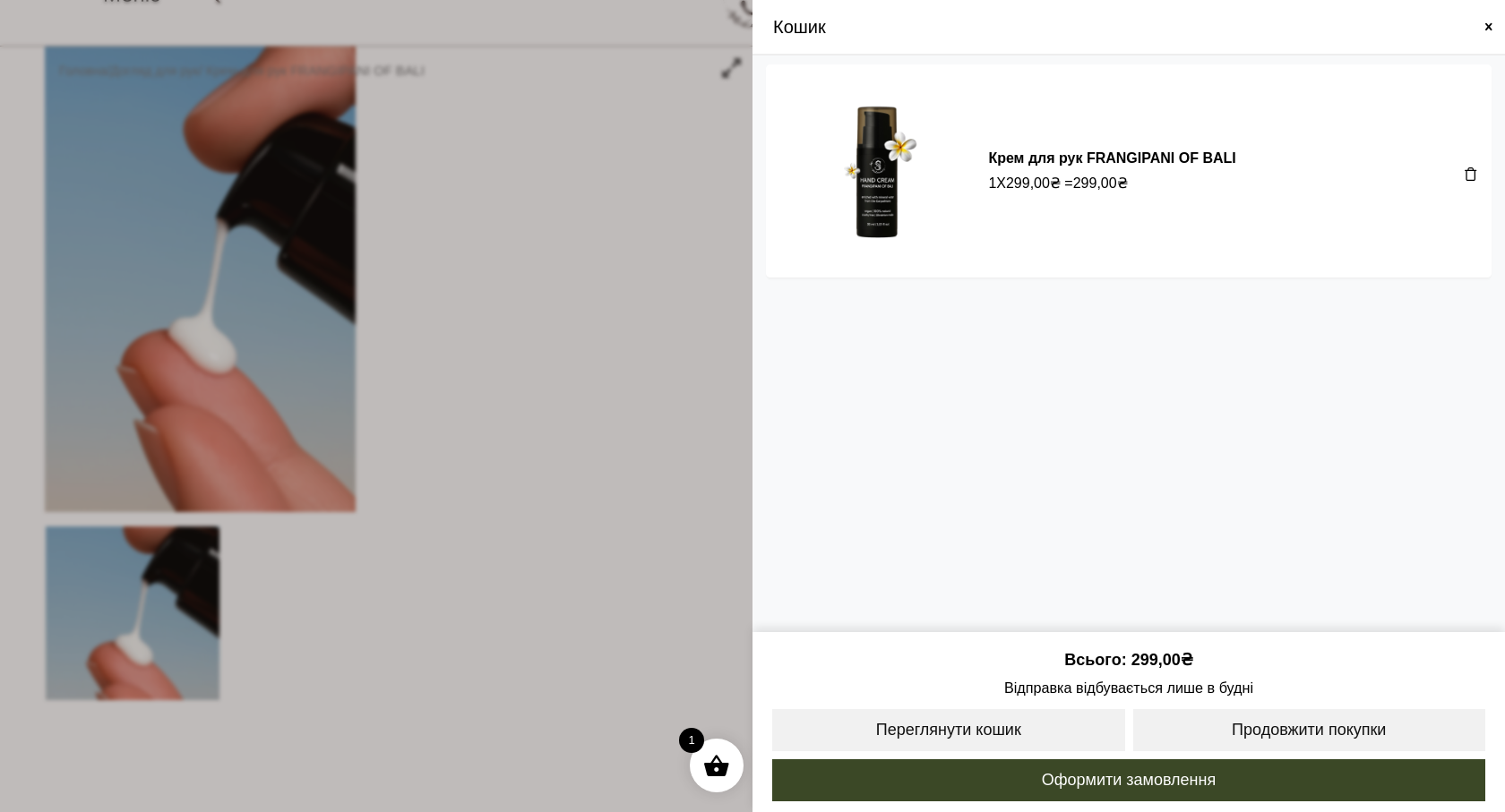
click at [719, 196] on span at bounding box center [752, 406] width 1505 height 812
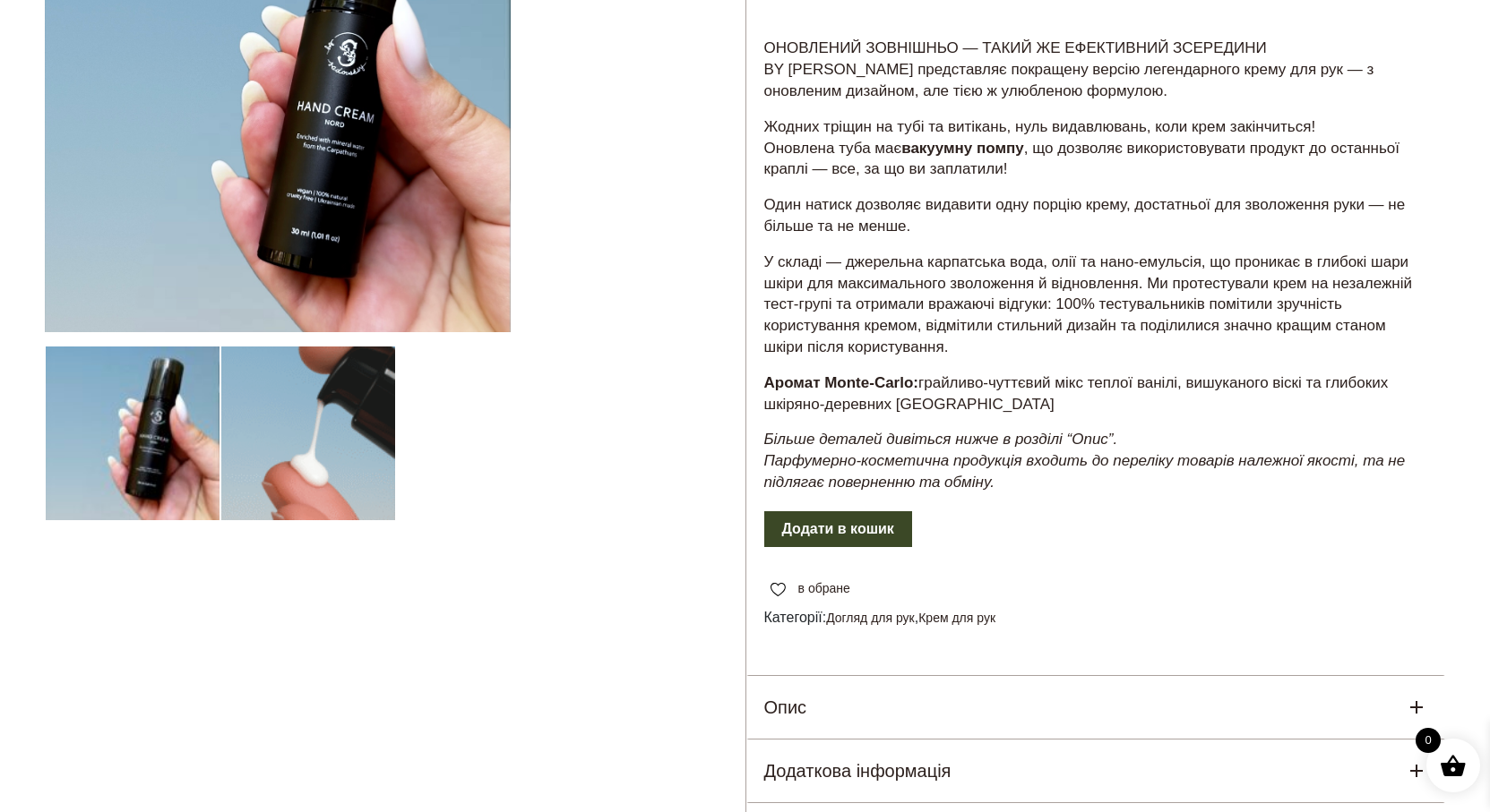
scroll to position [538, 0]
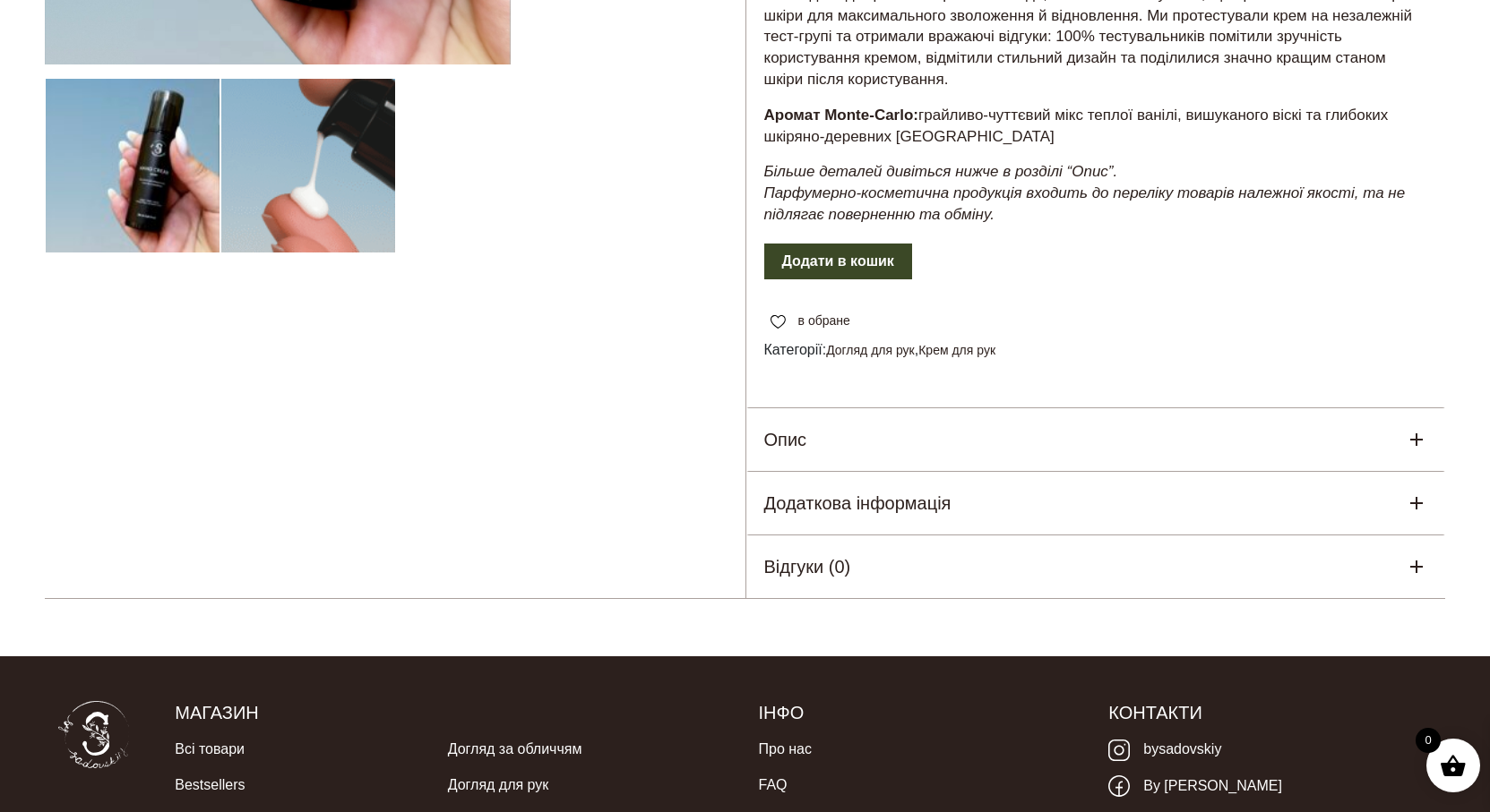
click at [894, 447] on div "Опис" at bounding box center [1095, 439] width 700 height 62
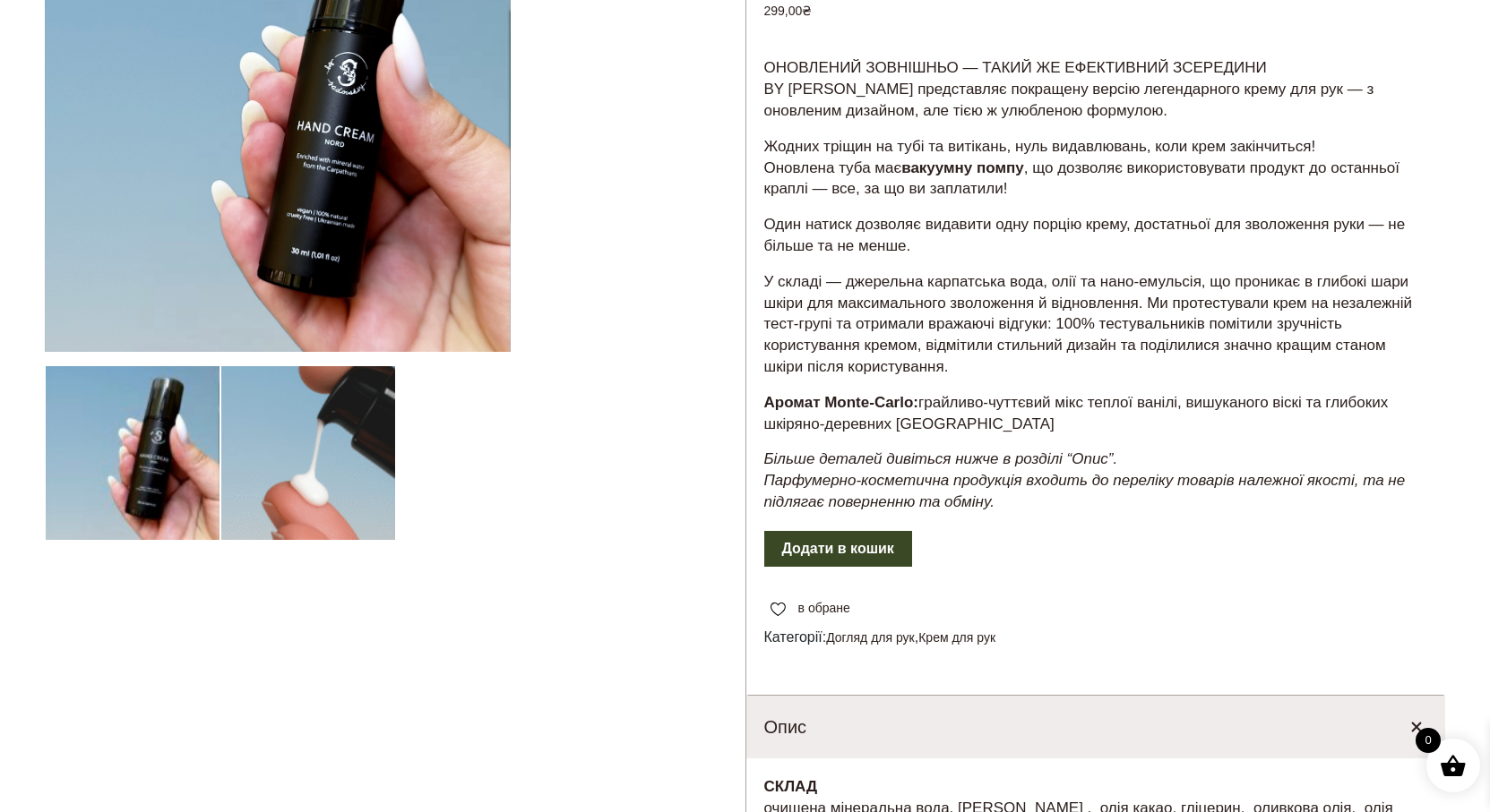
scroll to position [0, 0]
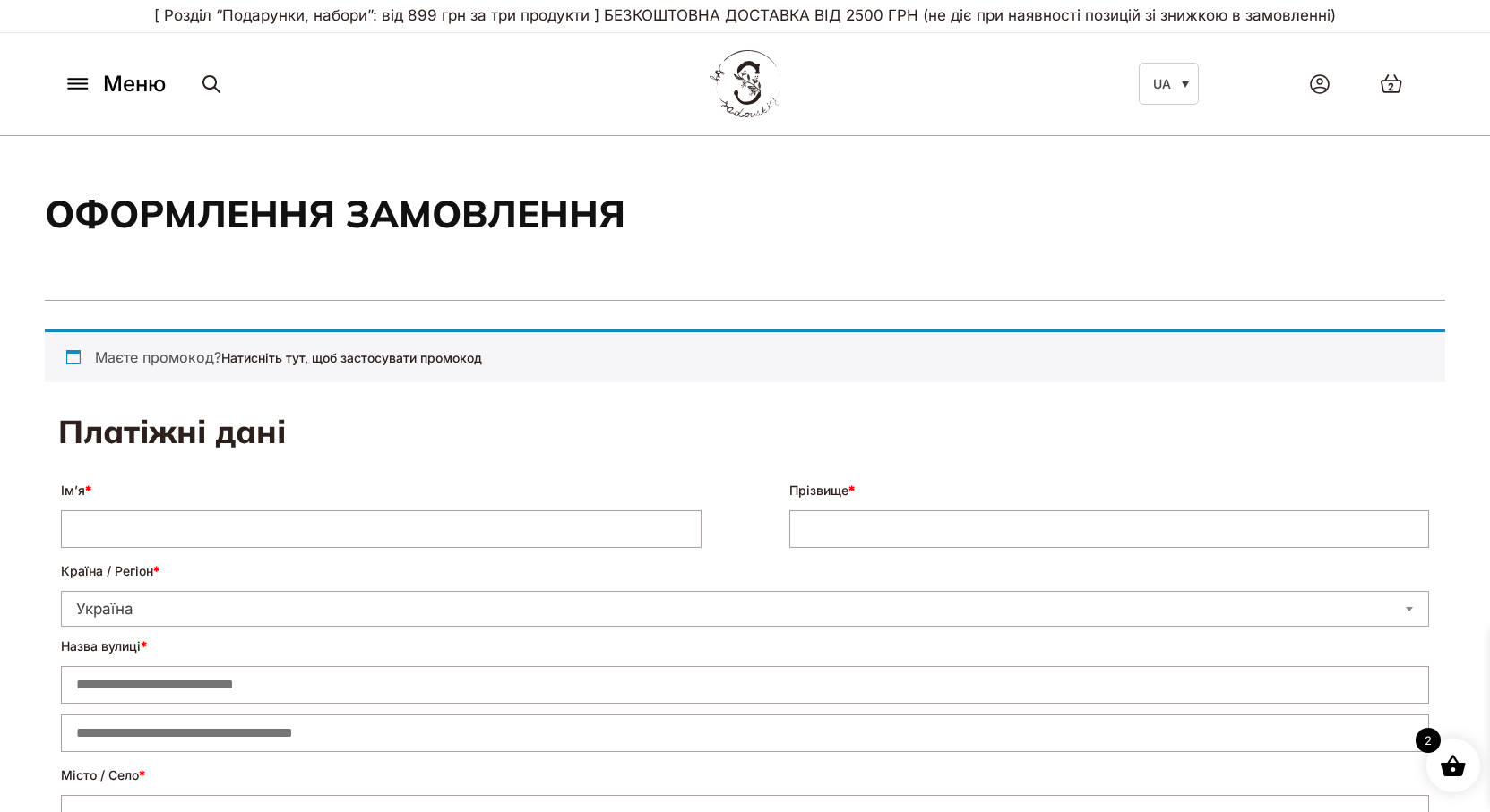
select select "****"
